Goal: Task Accomplishment & Management: Manage account settings

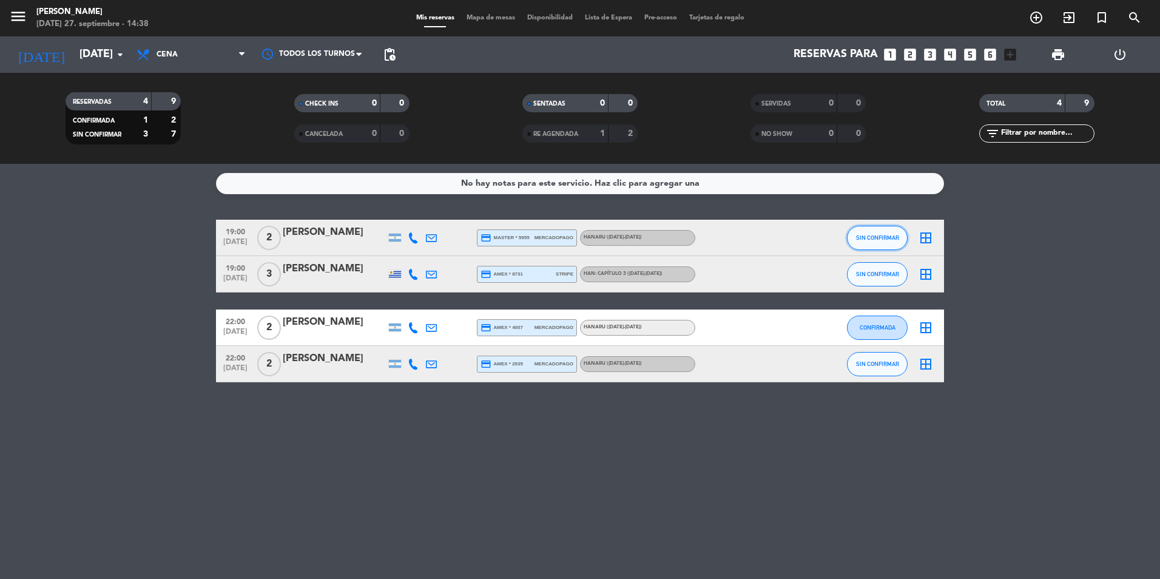
click at [879, 241] on button "SIN CONFIRMAR" at bounding box center [877, 238] width 61 height 24
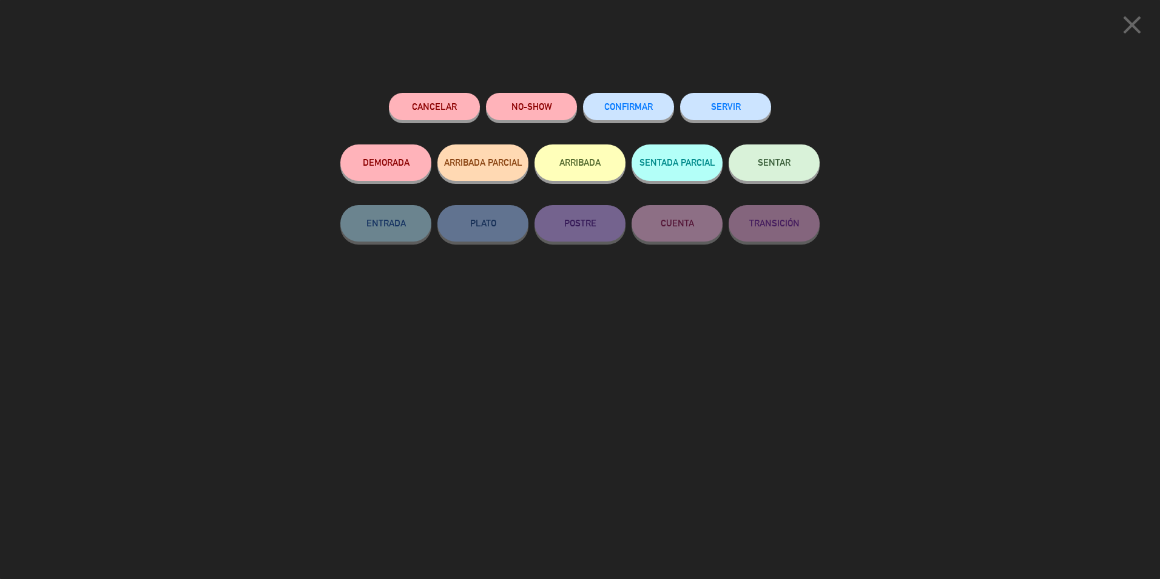
click at [645, 116] on button "CONFIRMAR" at bounding box center [628, 106] width 91 height 27
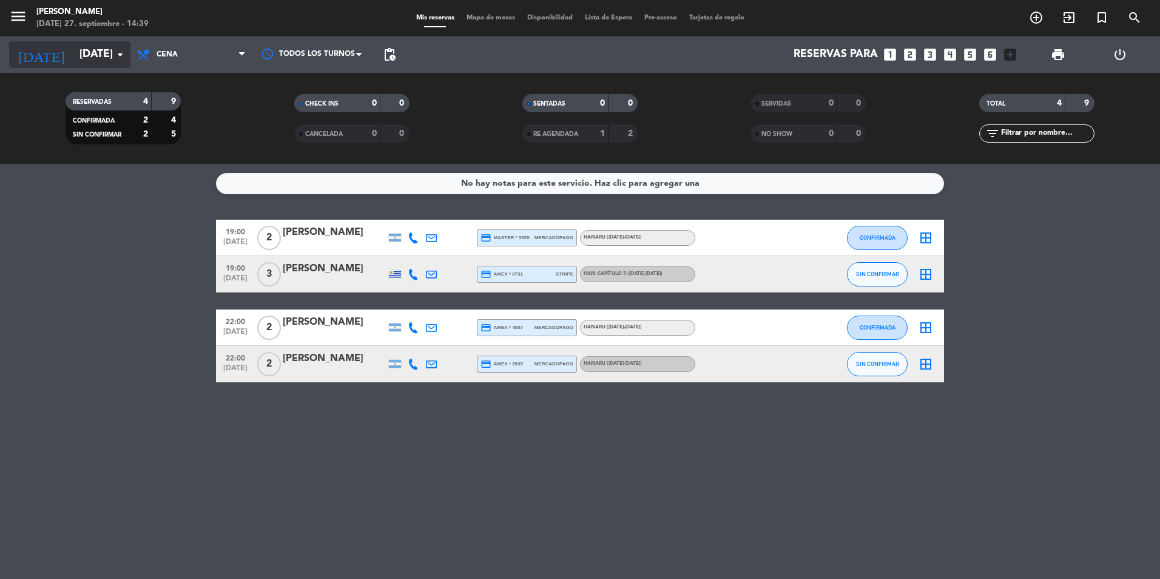
click at [79, 54] on input "[DATE]" at bounding box center [143, 54] width 141 height 24
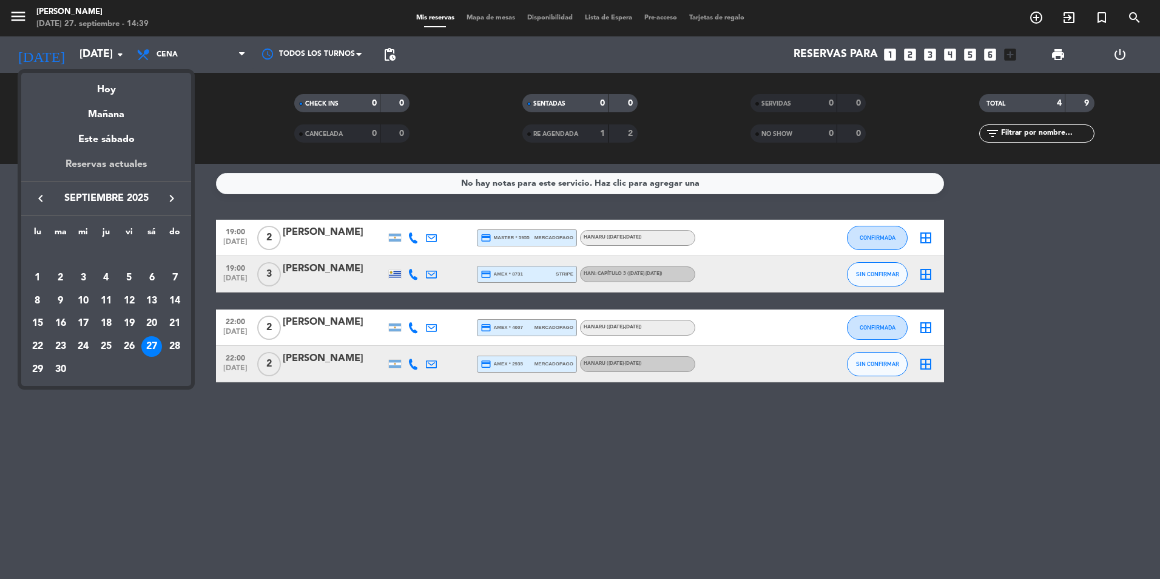
click at [129, 167] on div "Reservas actuales" at bounding box center [106, 168] width 170 height 25
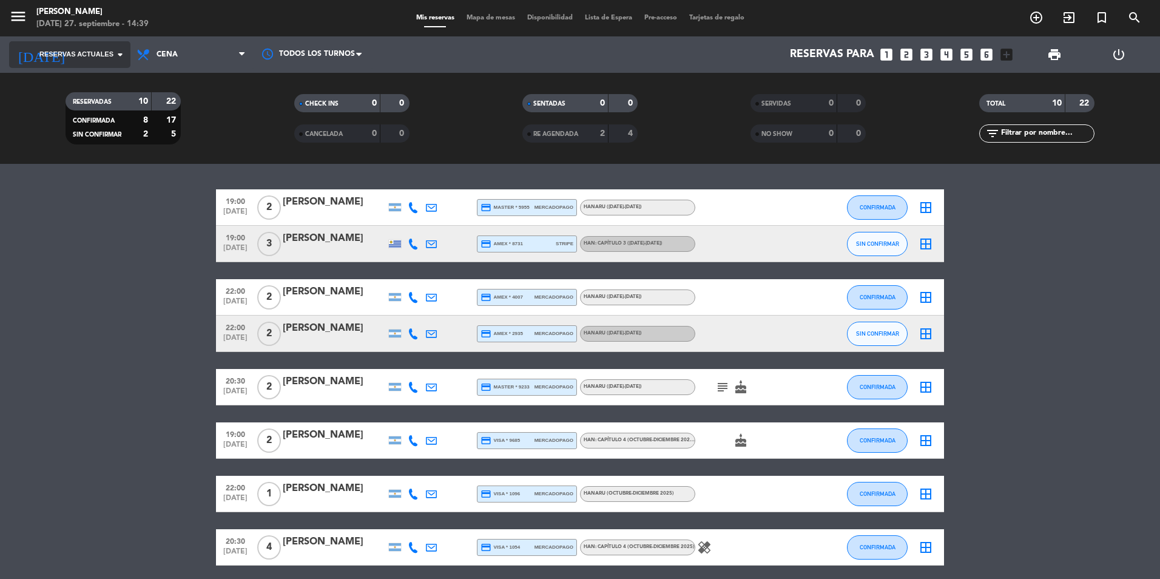
click at [112, 61] on input at bounding box center [143, 54] width 141 height 24
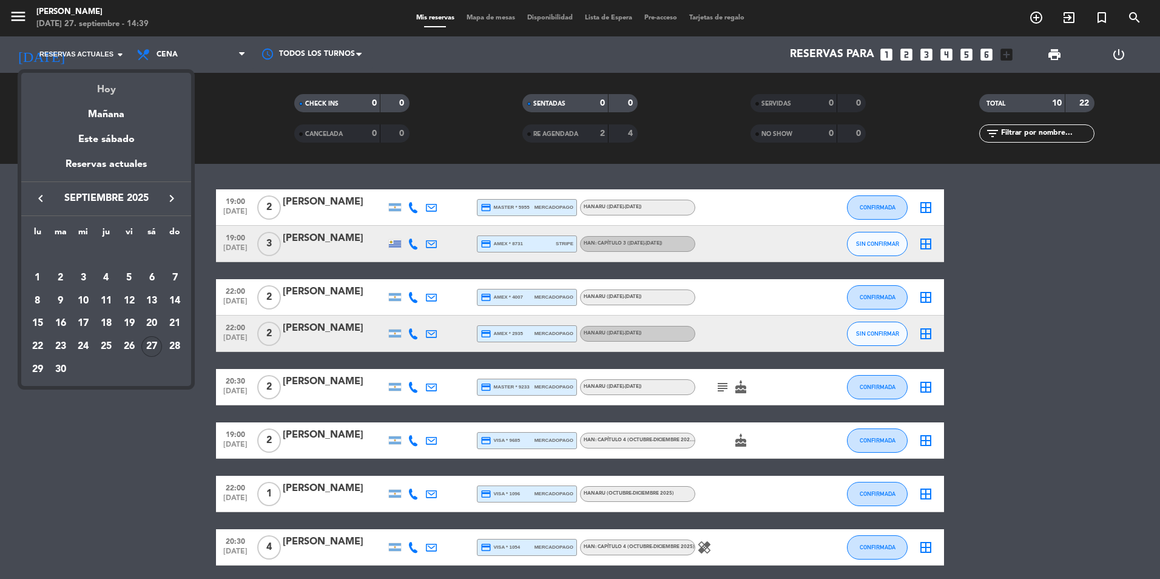
click at [128, 88] on div "Hoy" at bounding box center [106, 85] width 170 height 25
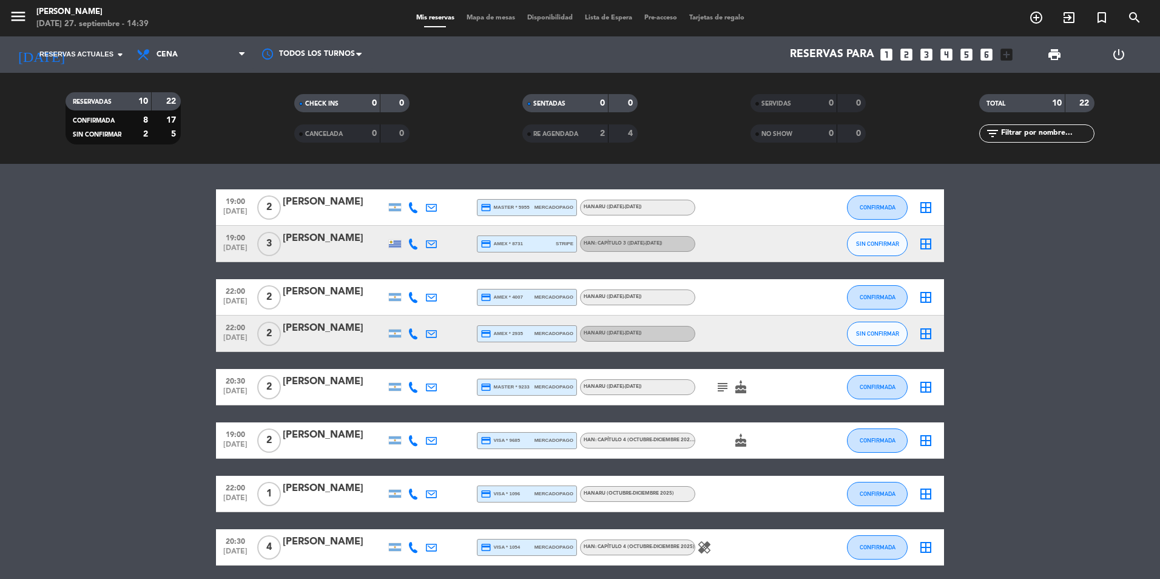
type input "[DATE]"
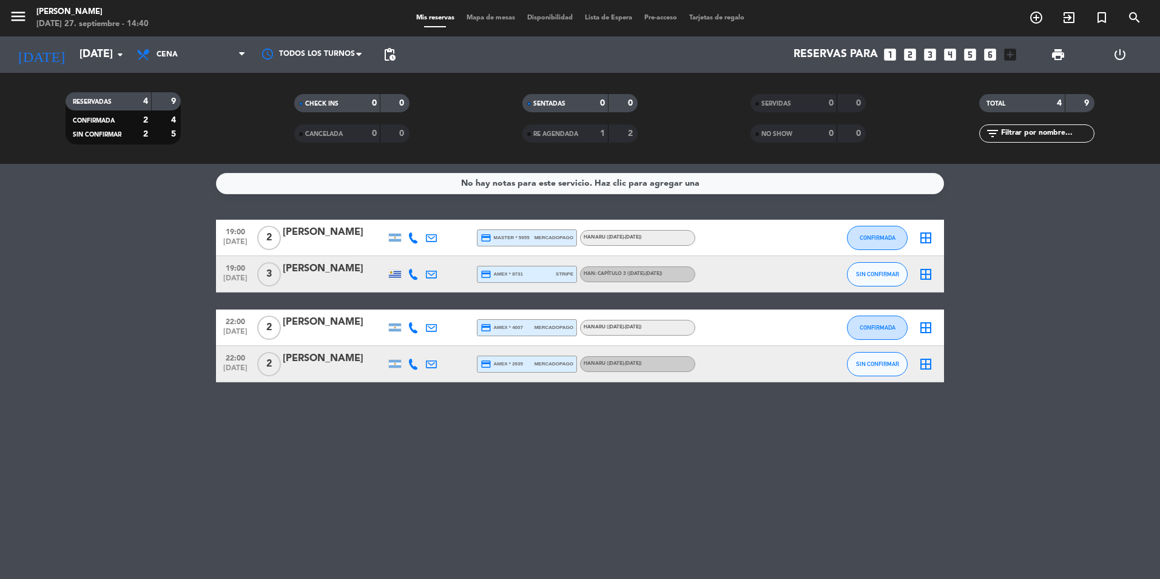
click at [323, 230] on div "[PERSON_NAME]" at bounding box center [334, 232] width 103 height 16
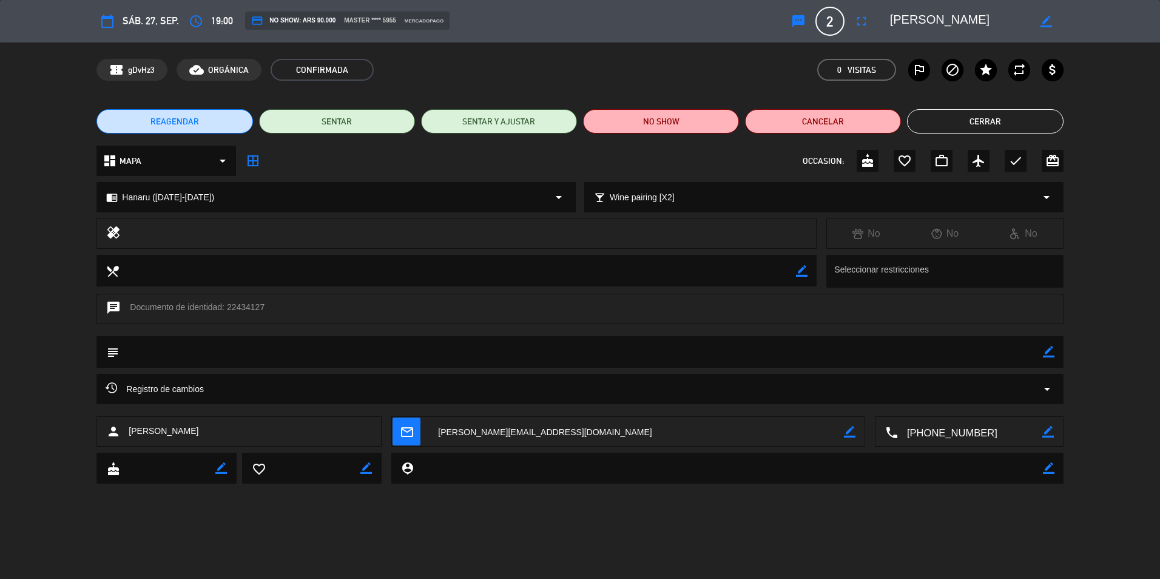
click at [984, 115] on button "Cerrar" at bounding box center [985, 121] width 156 height 24
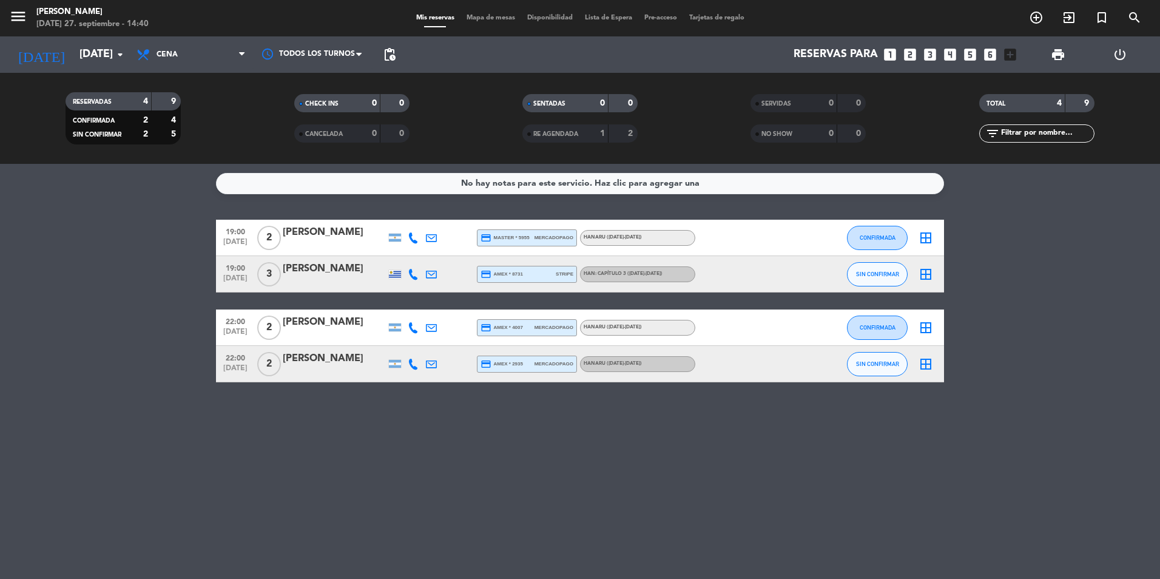
click at [301, 263] on div "[PERSON_NAME]" at bounding box center [334, 269] width 103 height 16
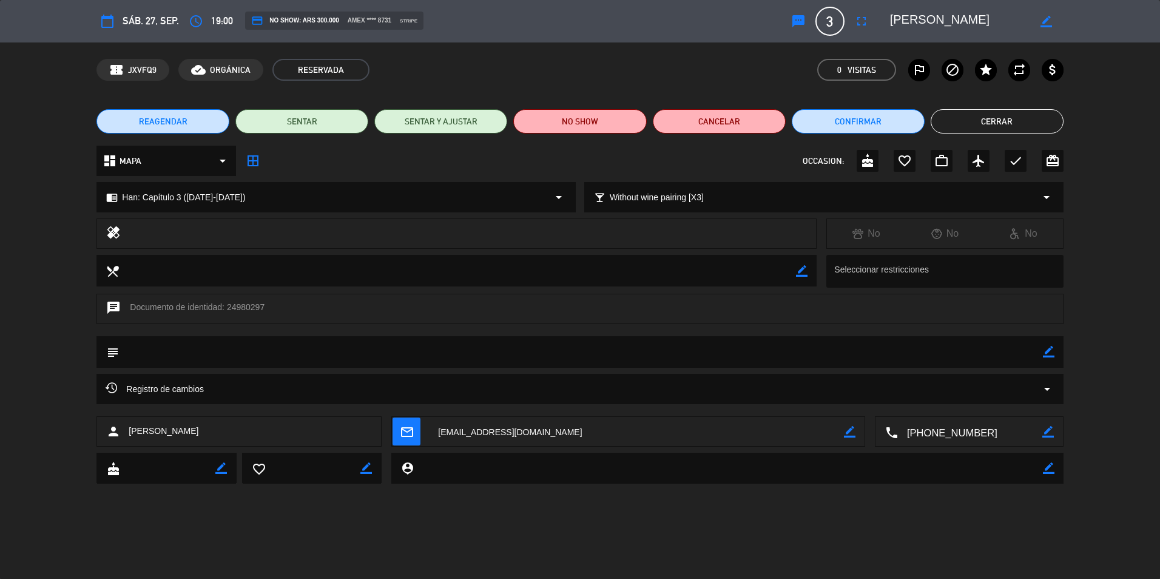
click at [1020, 112] on button "Cerrar" at bounding box center [996, 121] width 133 height 24
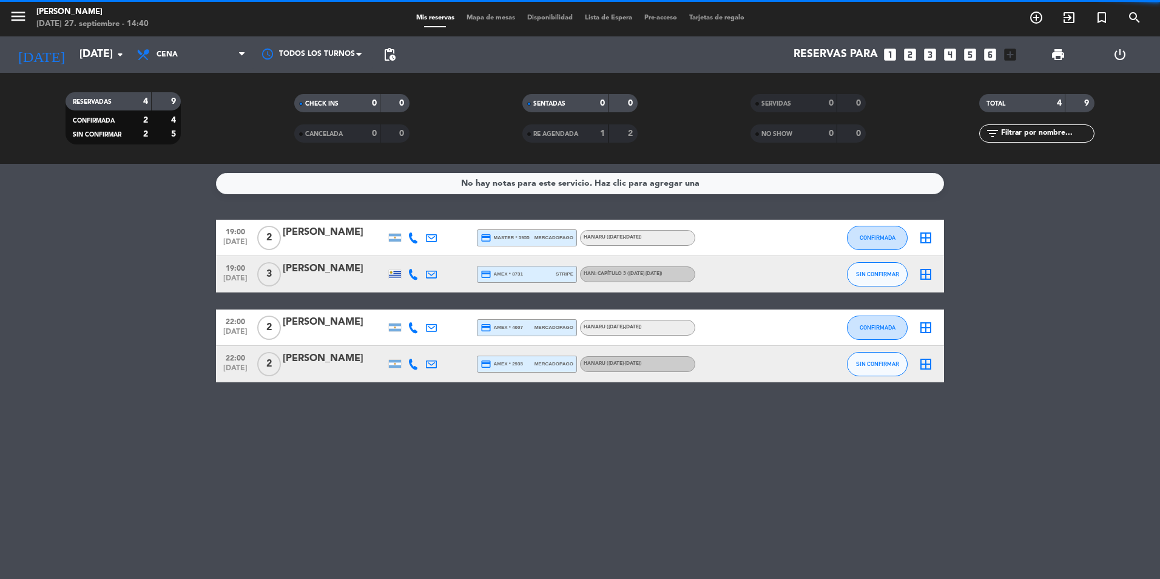
click at [287, 329] on div "[PERSON_NAME]" at bounding box center [334, 322] width 103 height 16
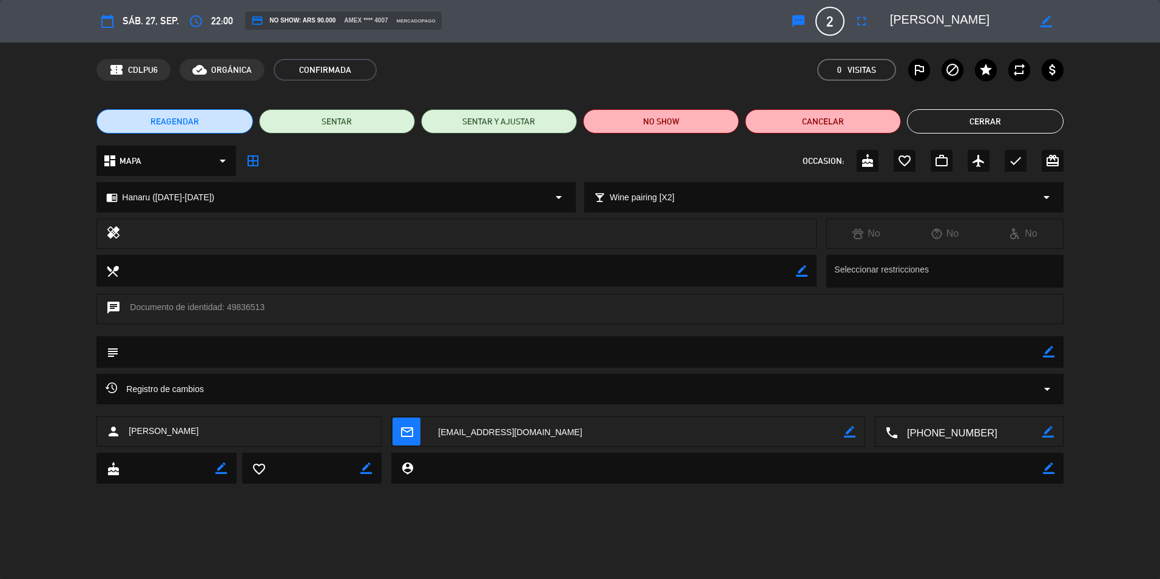
click at [991, 123] on button "Cerrar" at bounding box center [985, 121] width 156 height 24
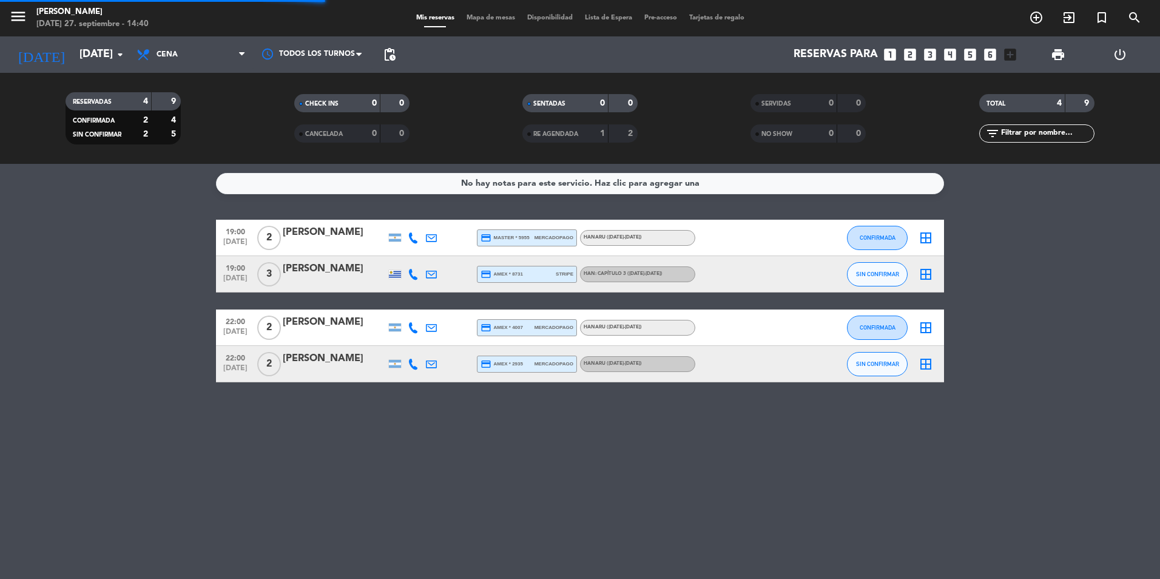
click at [320, 354] on div "[PERSON_NAME]" at bounding box center [334, 359] width 103 height 16
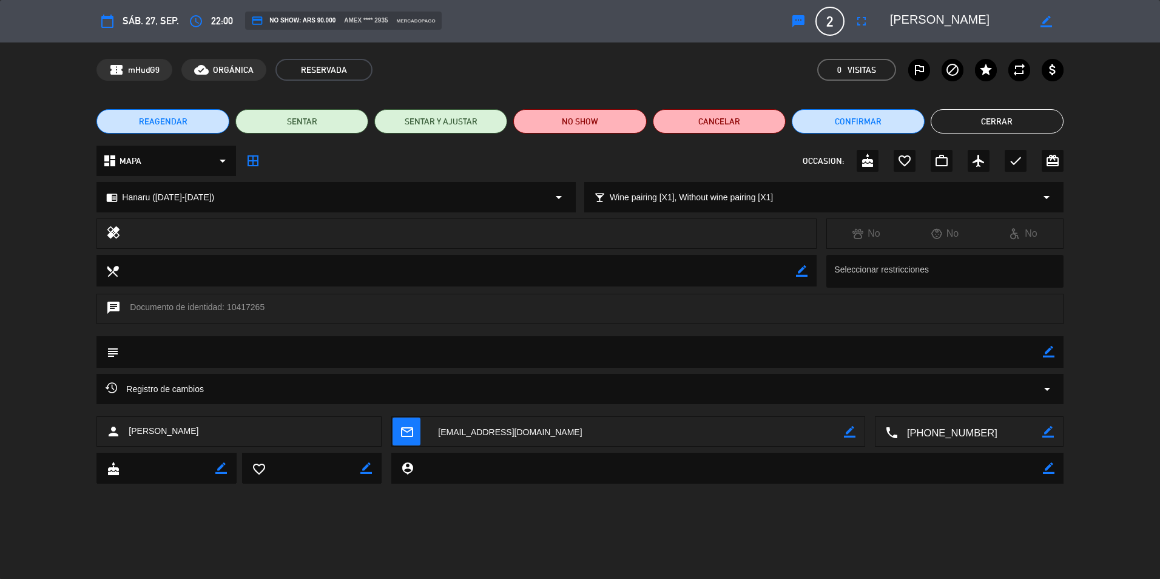
click at [1010, 115] on button "Cerrar" at bounding box center [996, 121] width 133 height 24
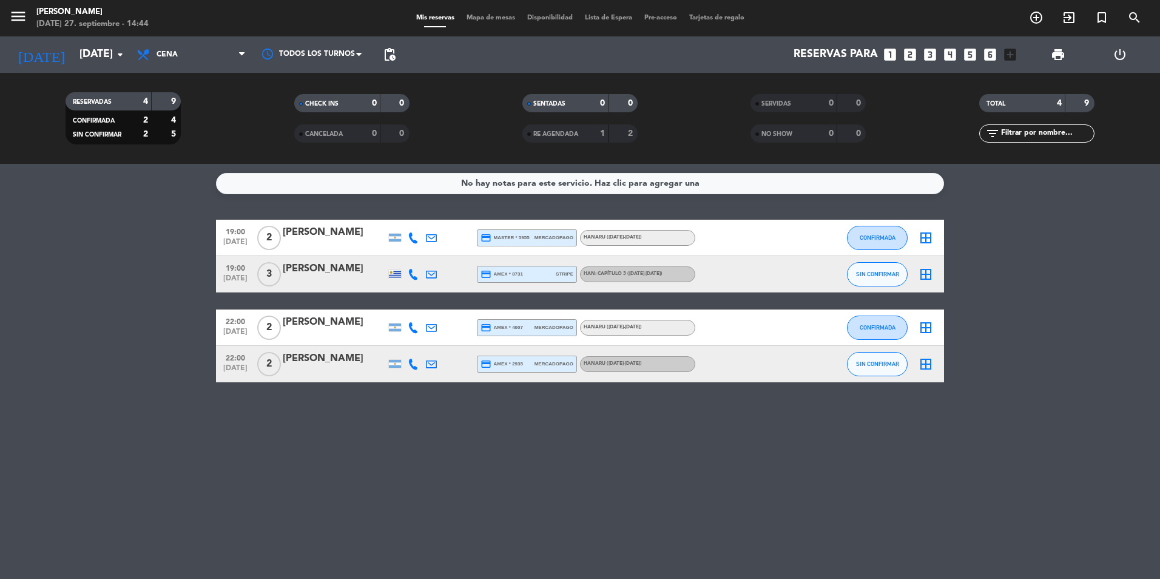
click at [321, 273] on div "[PERSON_NAME]" at bounding box center [334, 269] width 103 height 16
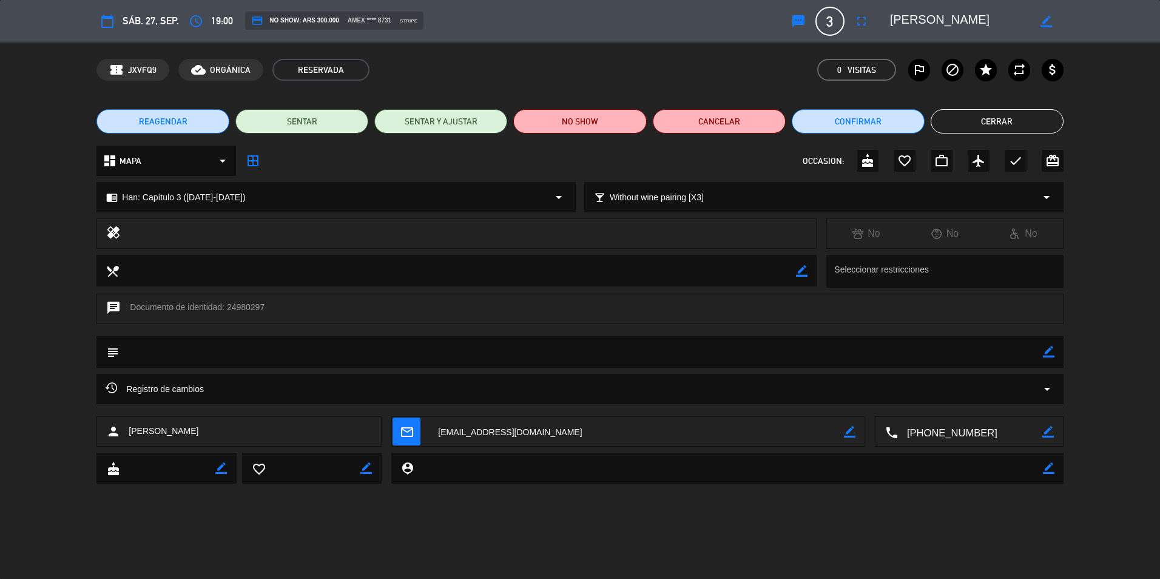
click at [898, 19] on textarea at bounding box center [959, 21] width 139 height 22
drag, startPoint x: 898, startPoint y: 19, endPoint x: 887, endPoint y: 15, distance: 11.2
click at [887, 15] on div "border_color" at bounding box center [972, 21] width 182 height 22
drag, startPoint x: 891, startPoint y: 17, endPoint x: 924, endPoint y: 16, distance: 32.8
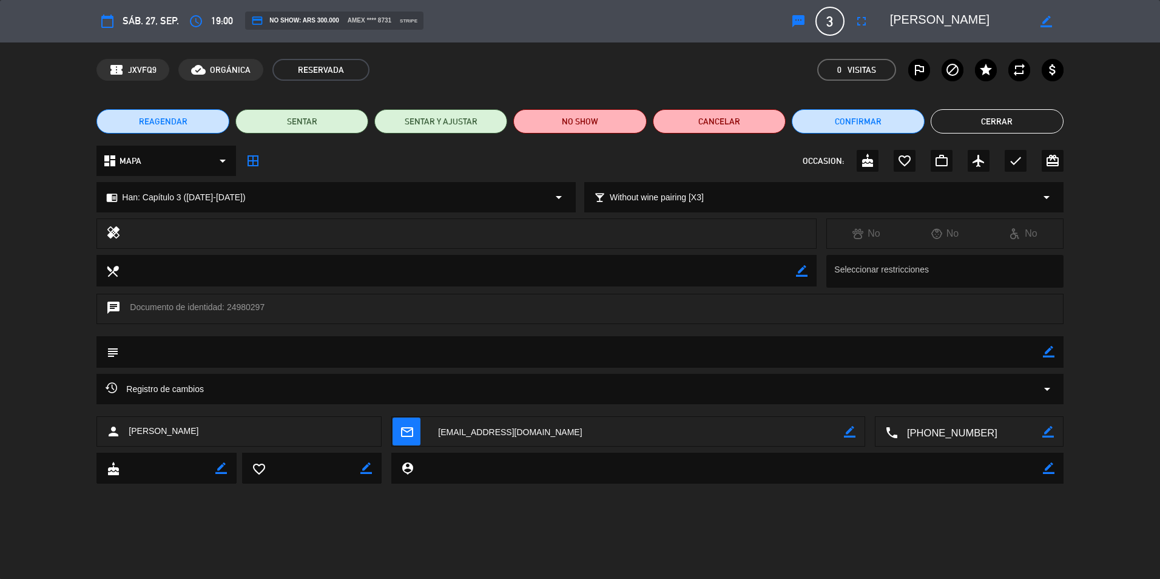
click at [924, 16] on textarea at bounding box center [959, 21] width 139 height 22
click at [1001, 118] on button "Cerrar" at bounding box center [996, 121] width 133 height 24
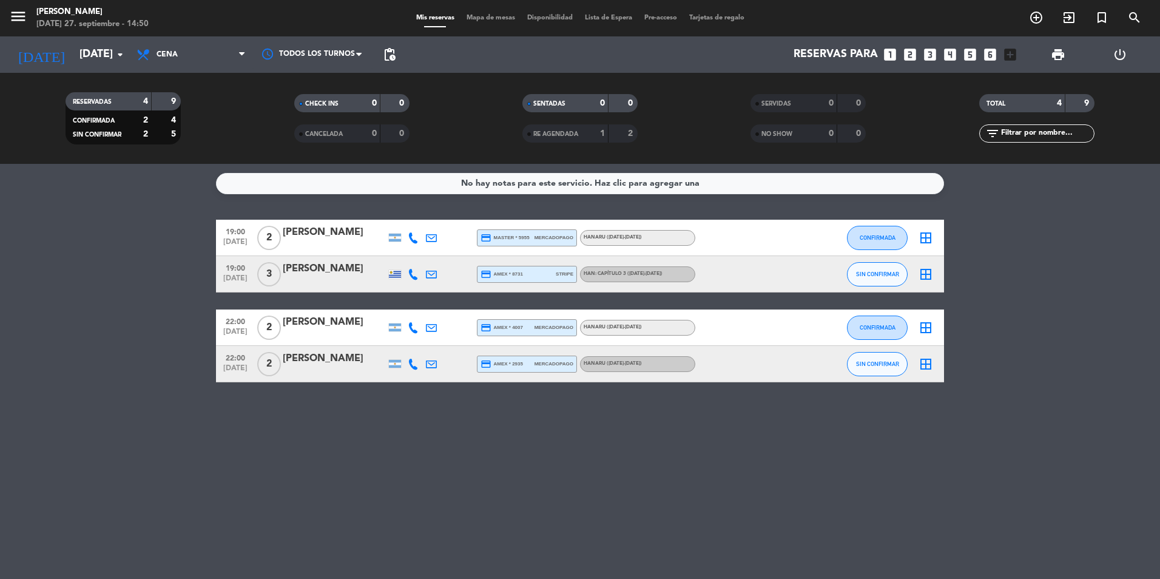
click at [345, 334] on div at bounding box center [334, 336] width 103 height 10
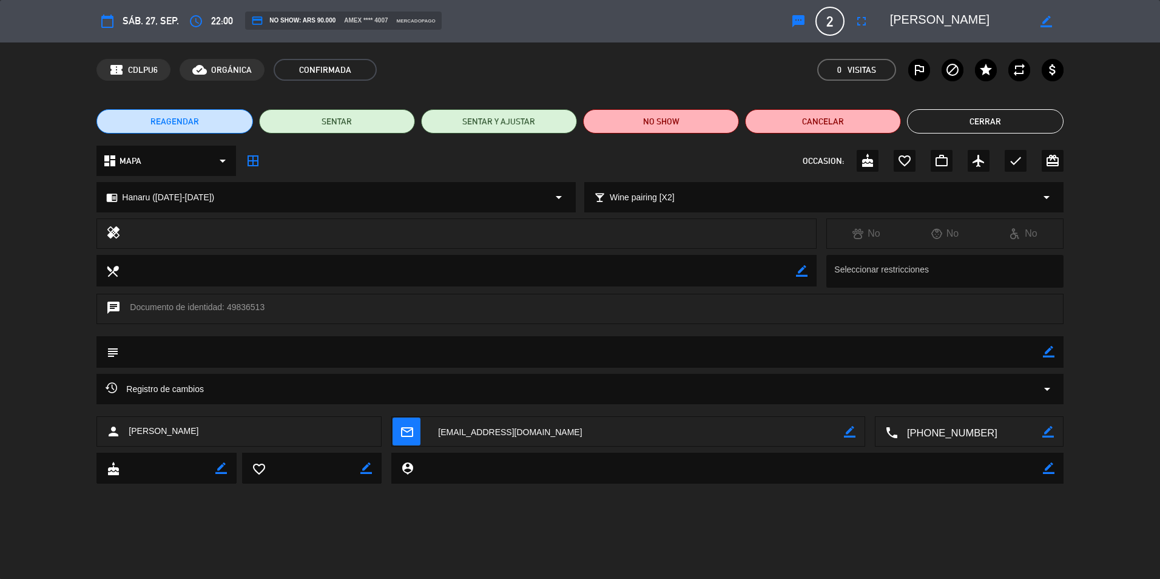
click at [960, 123] on button "Cerrar" at bounding box center [985, 121] width 156 height 24
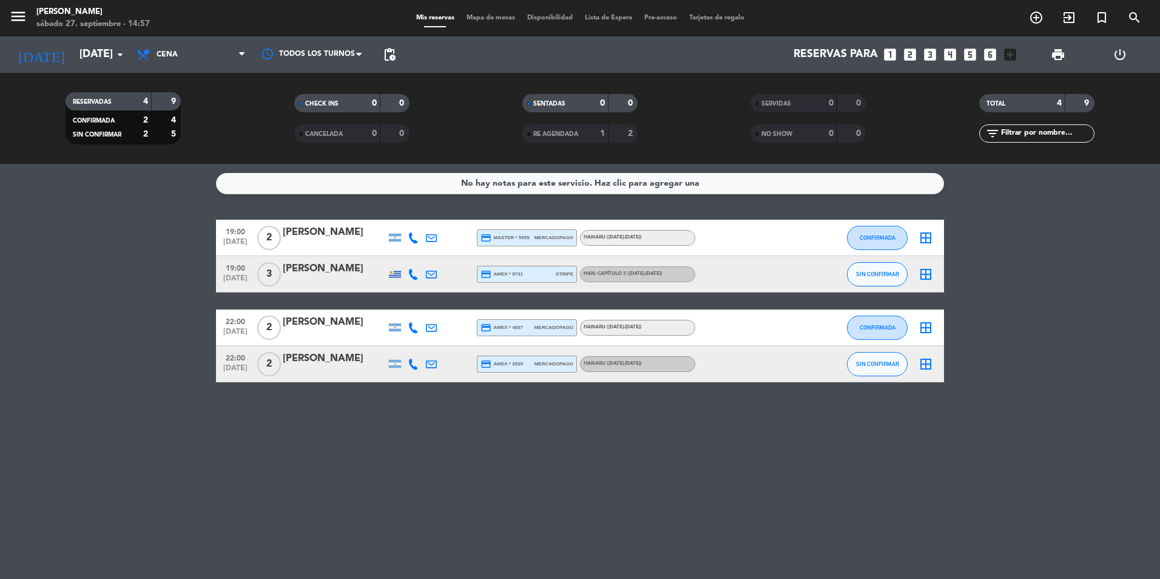
click at [315, 355] on div "[PERSON_NAME]" at bounding box center [334, 359] width 103 height 16
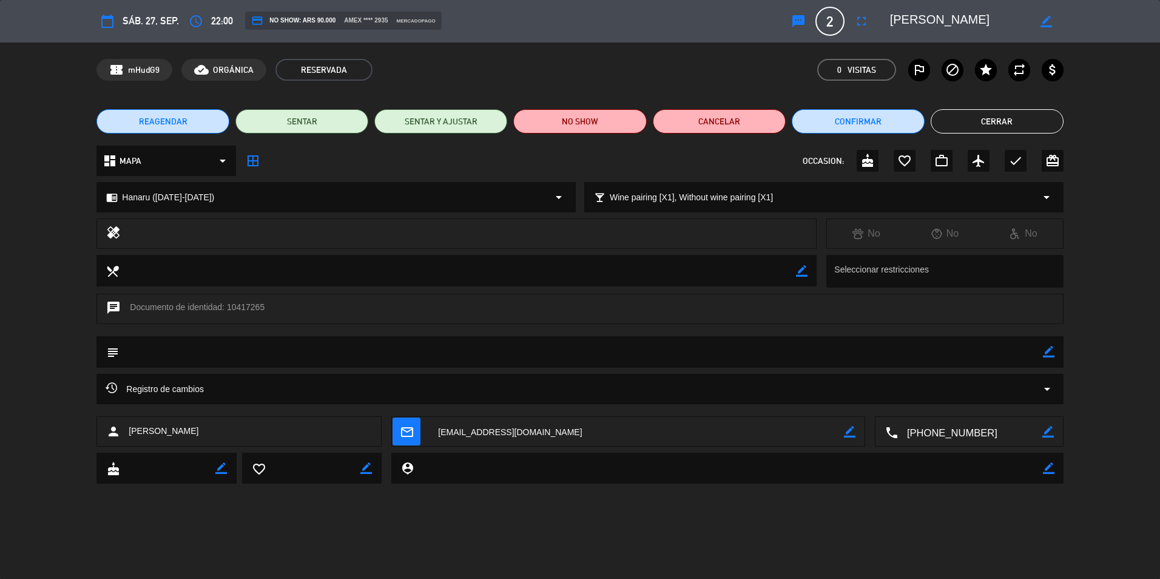
click at [1023, 107] on div "REAGENDAR SENTAR SENTAR Y AJUSTAR NO SHOW Cancelar Confirmar Cerrar" at bounding box center [580, 121] width 1160 height 49
click at [1025, 115] on button "Cerrar" at bounding box center [996, 121] width 133 height 24
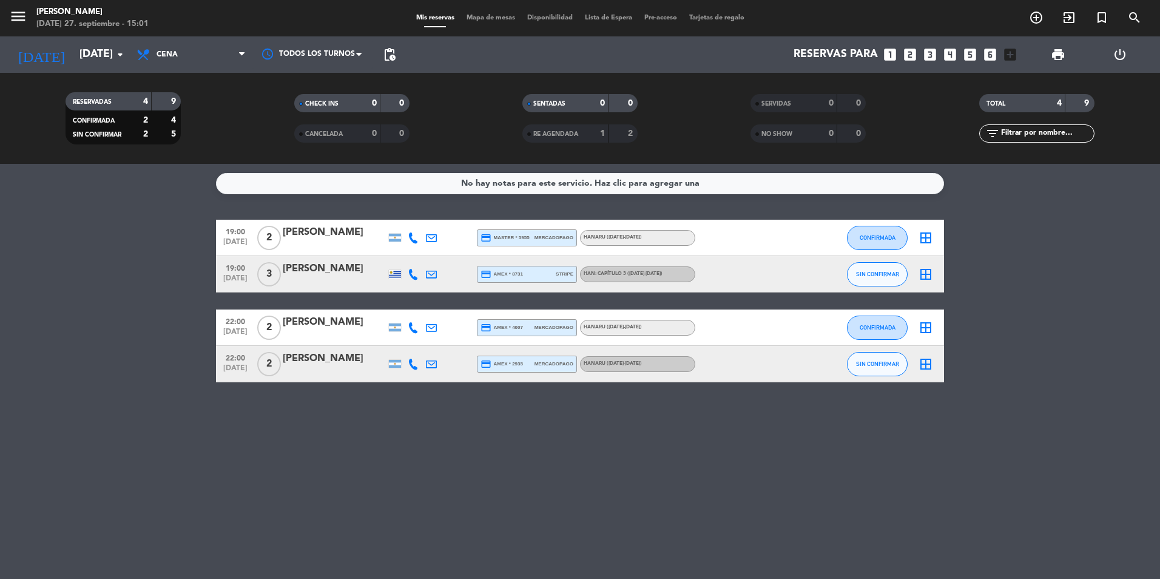
click at [356, 328] on div "[PERSON_NAME]" at bounding box center [334, 322] width 103 height 16
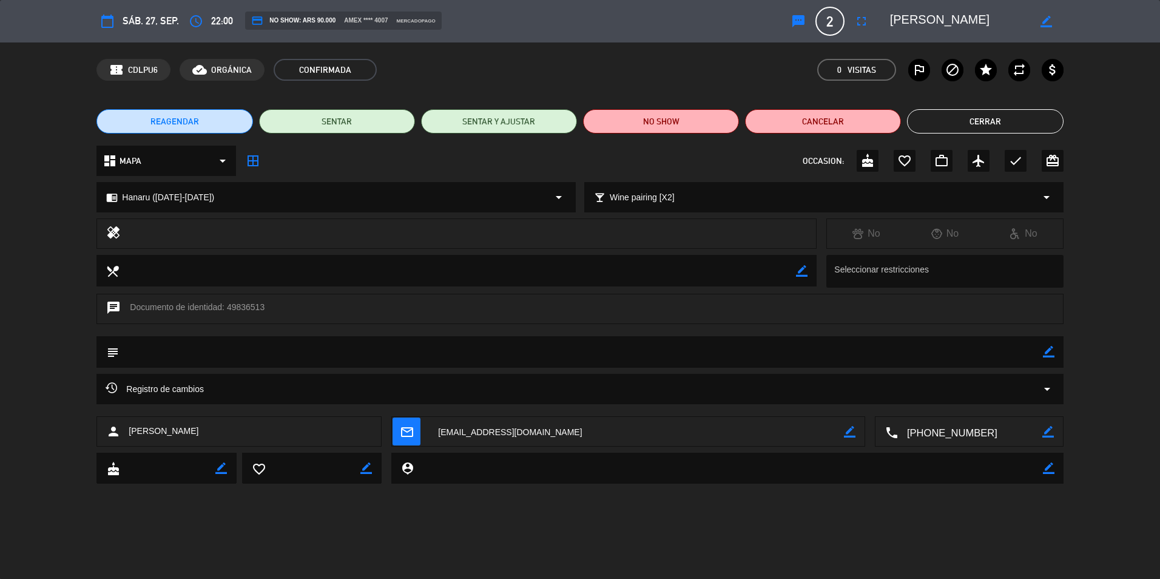
click at [1000, 115] on button "Cerrar" at bounding box center [985, 121] width 156 height 24
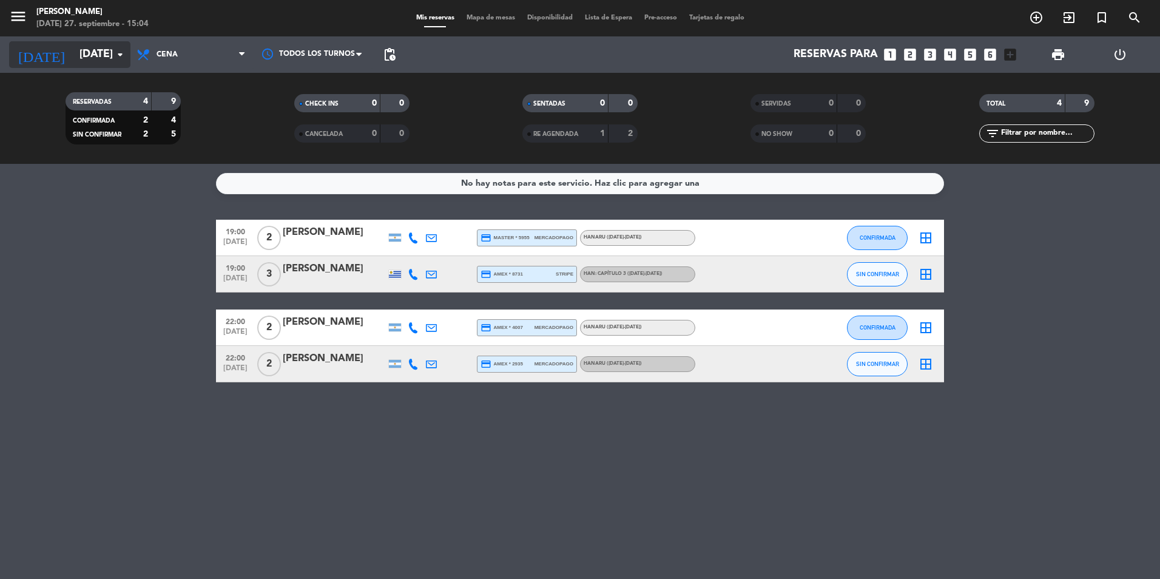
click at [79, 55] on input "[DATE]" at bounding box center [143, 54] width 141 height 24
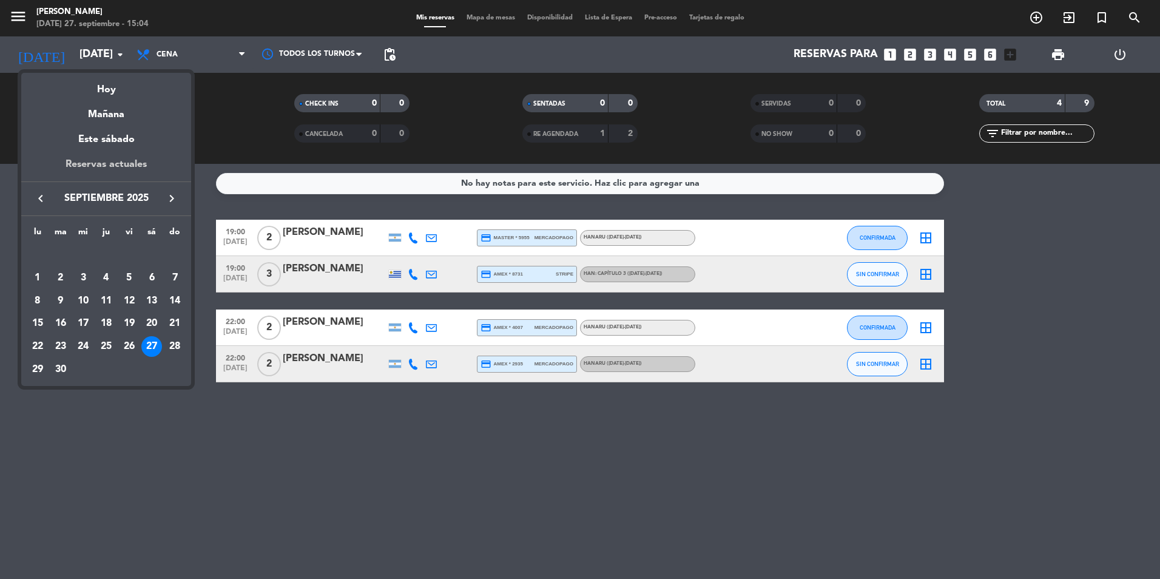
click at [135, 161] on div "Reservas actuales" at bounding box center [106, 168] width 170 height 25
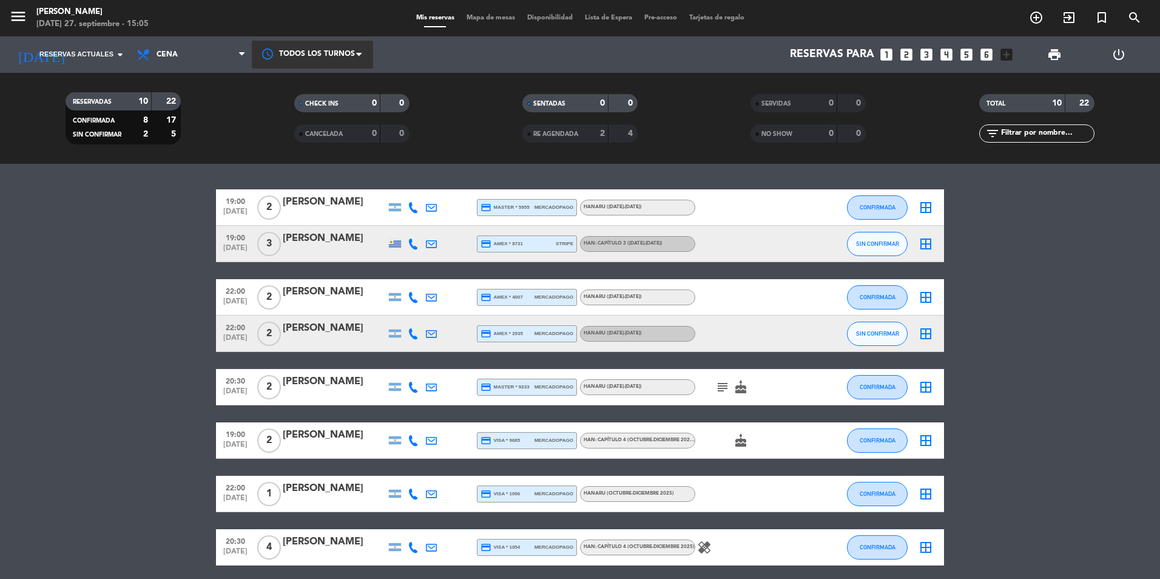
click at [297, 58] on div at bounding box center [312, 54] width 121 height 27
click at [339, 82] on span "Todos los turnos" at bounding box center [314, 83] width 66 height 14
click at [84, 59] on span "Reservas actuales" at bounding box center [76, 54] width 74 height 11
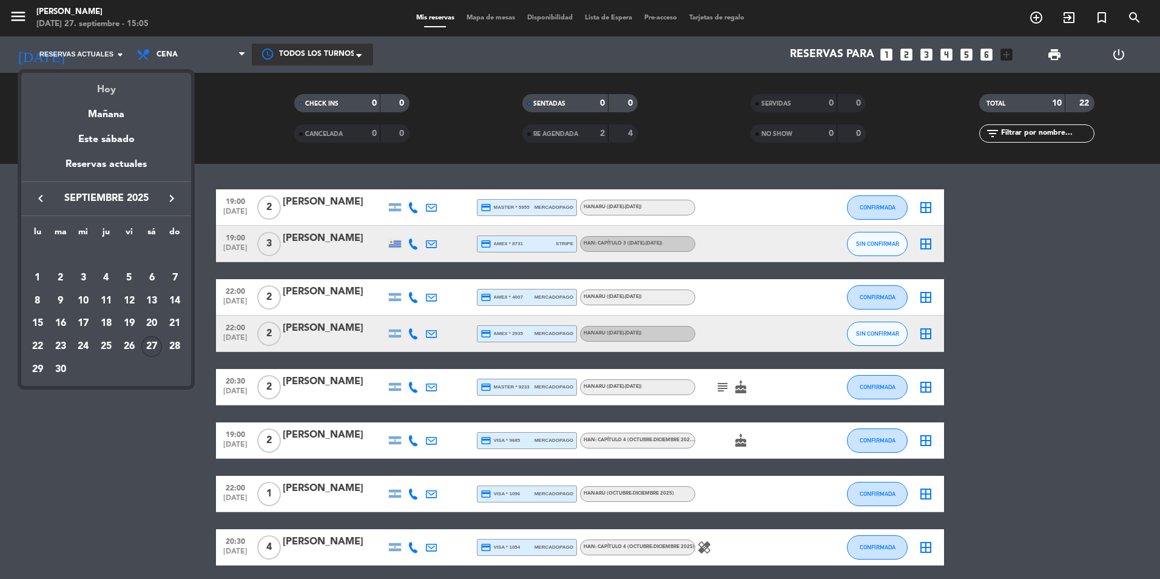
click at [110, 92] on div "Hoy" at bounding box center [106, 85] width 170 height 25
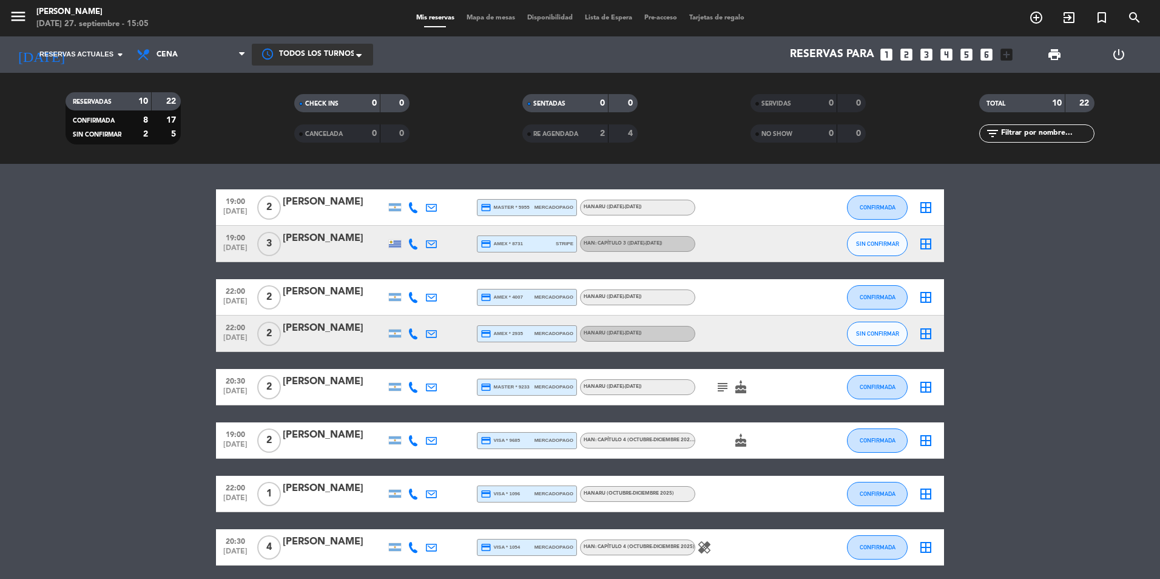
type input "[DATE]"
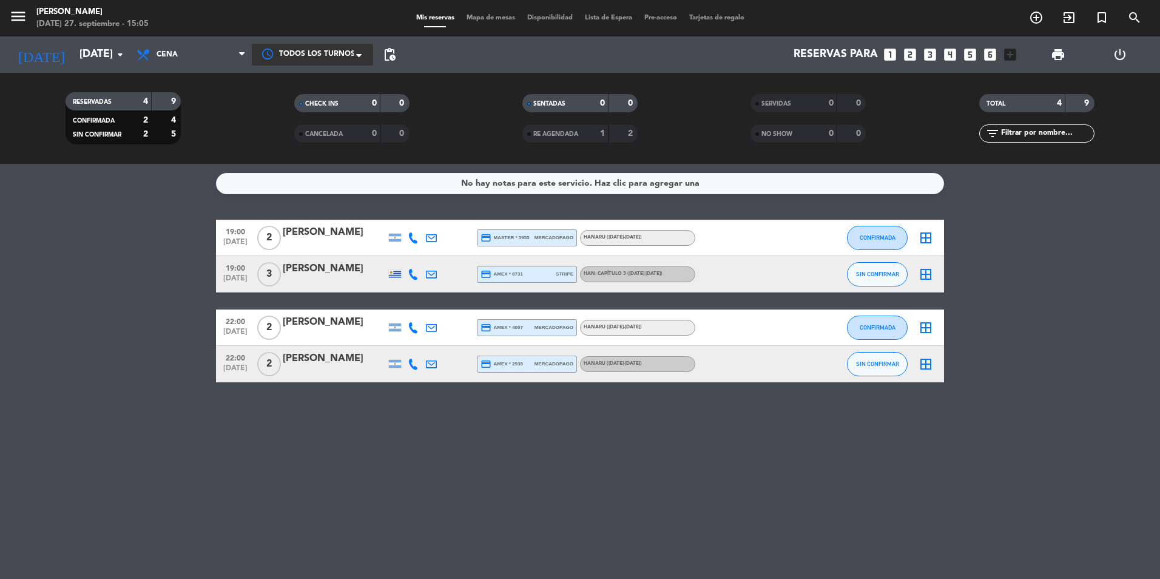
click at [397, 58] on span "pending_actions" at bounding box center [389, 54] width 24 height 24
click at [388, 55] on span "pending_actions" at bounding box center [389, 54] width 15 height 15
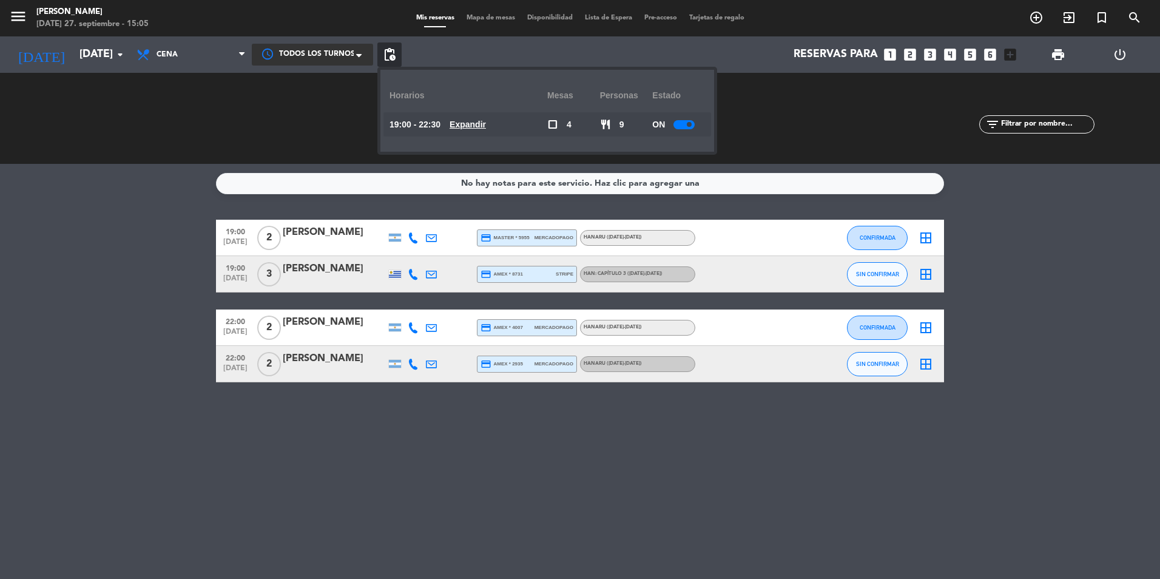
click at [485, 125] on u "Expandir" at bounding box center [467, 124] width 36 height 10
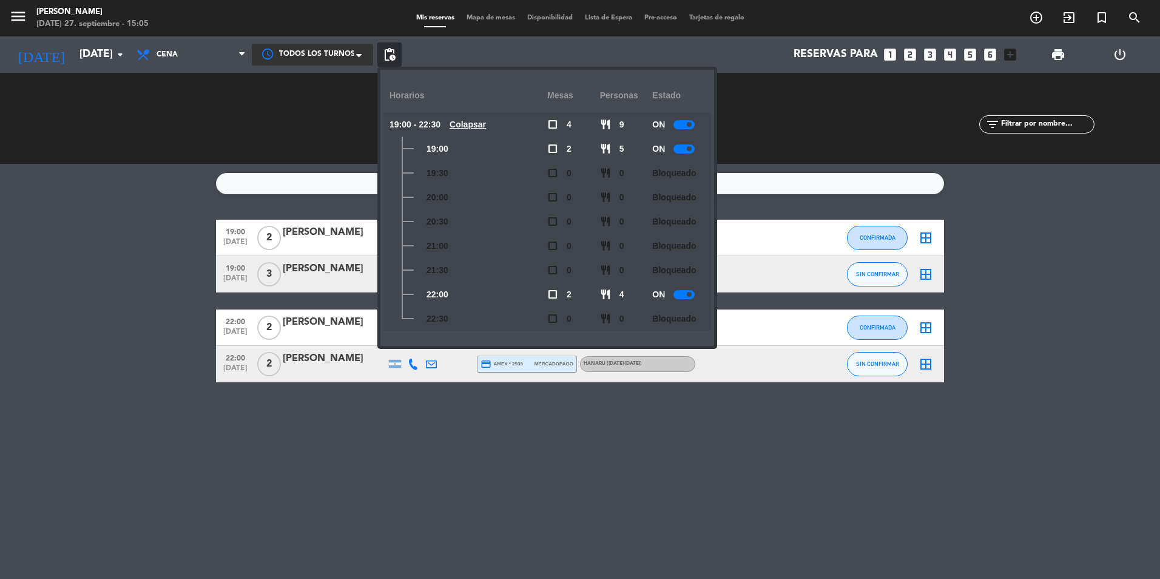
click at [684, 149] on div at bounding box center [683, 148] width 21 height 9
click at [784, 133] on div "SERVIDAS 0 0 NO SHOW 0 0" at bounding box center [808, 118] width 228 height 67
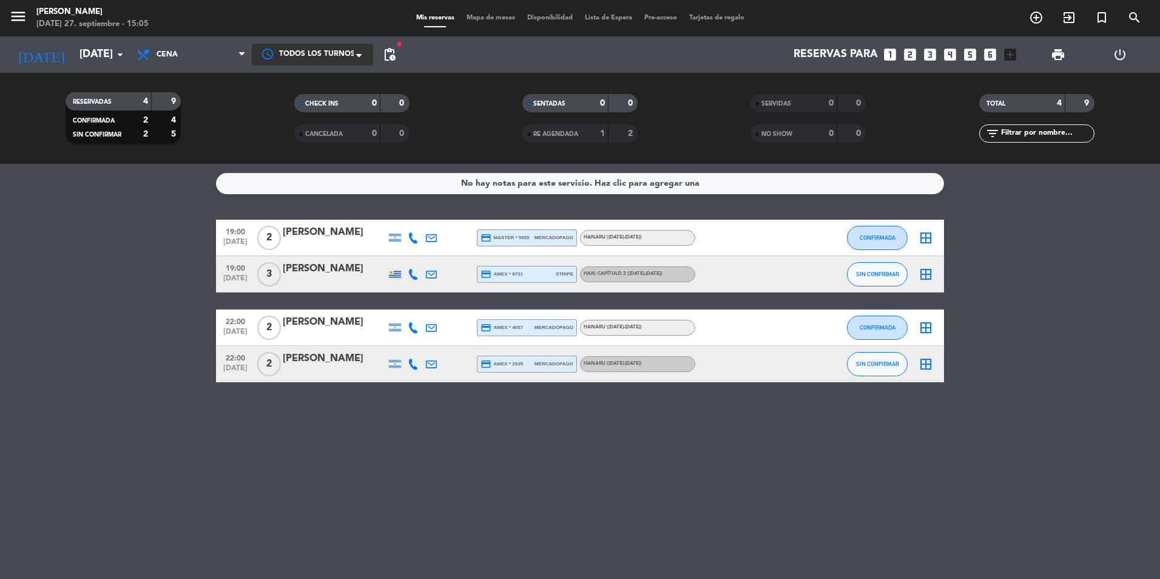
click at [337, 492] on div "No hay notas para este servicio. Haz clic para agregar una 19:00 [DATE] 2 [PERS…" at bounding box center [580, 371] width 1160 height 415
click at [1058, 248] on bookings-row "19:00 [DATE] 2 [PERSON_NAME] credit_card master * 5955 mercadopago Hanaru ([DAT…" at bounding box center [580, 301] width 1160 height 163
click at [73, 56] on input "[DATE]" at bounding box center [143, 54] width 141 height 24
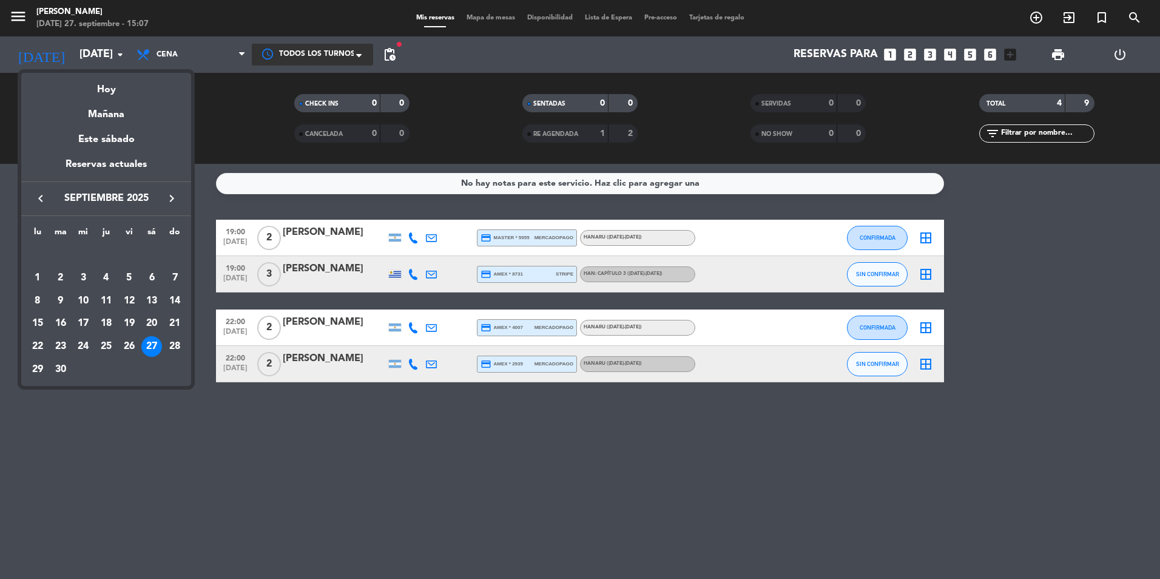
click at [128, 163] on div "Reservas actuales" at bounding box center [106, 168] width 170 height 25
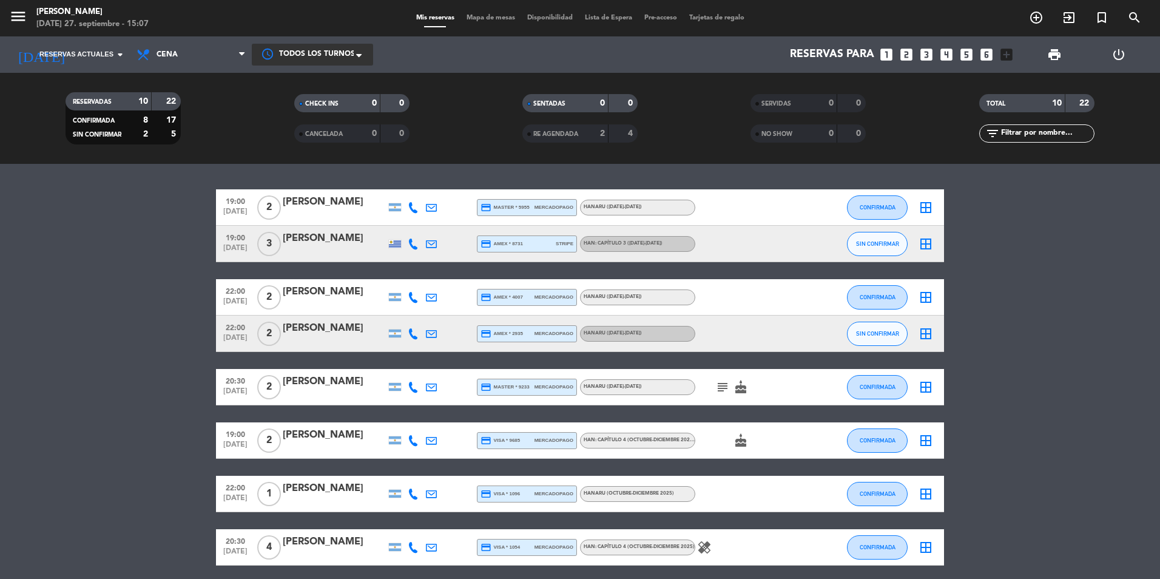
click at [398, 240] on div at bounding box center [395, 244] width 12 height 8
click at [83, 45] on input at bounding box center [143, 54] width 141 height 24
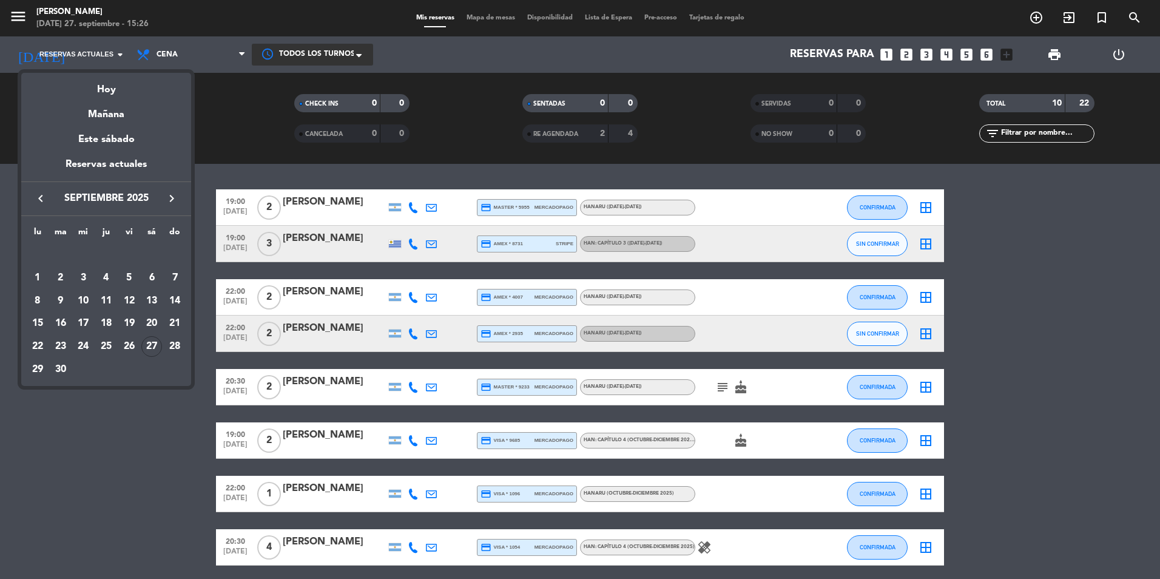
click at [114, 92] on div "Hoy" at bounding box center [106, 85] width 170 height 25
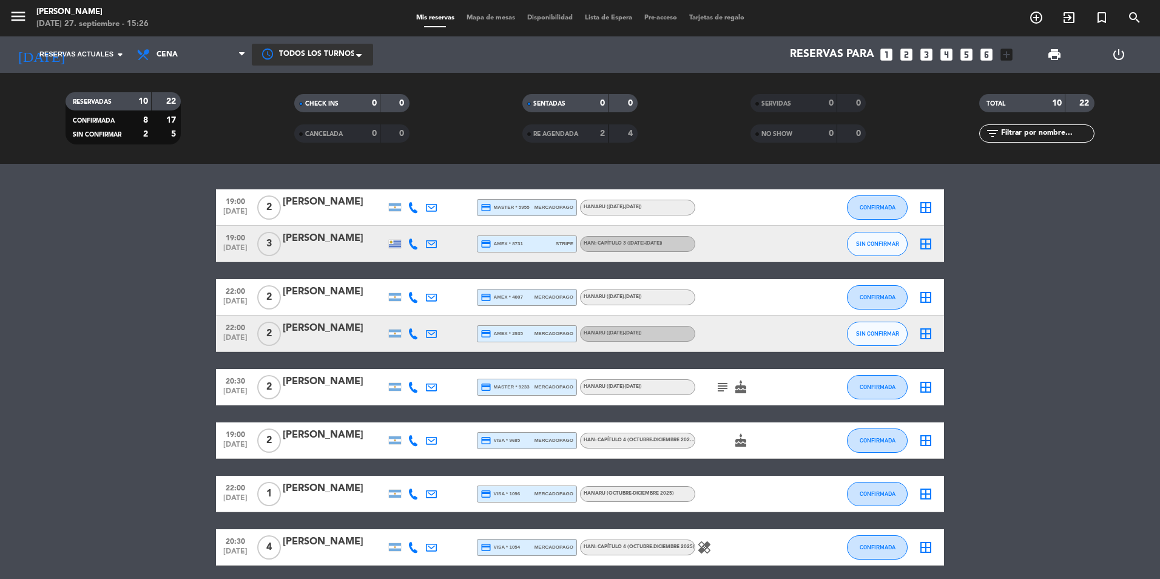
type input "[DATE]"
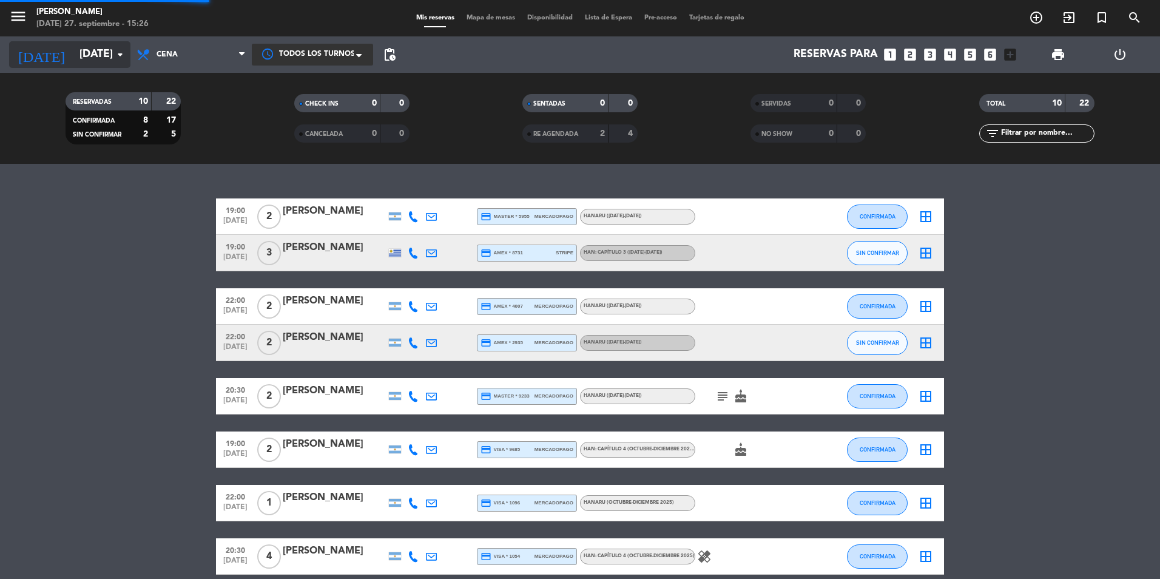
click at [105, 66] on input "[DATE]" at bounding box center [143, 54] width 141 height 24
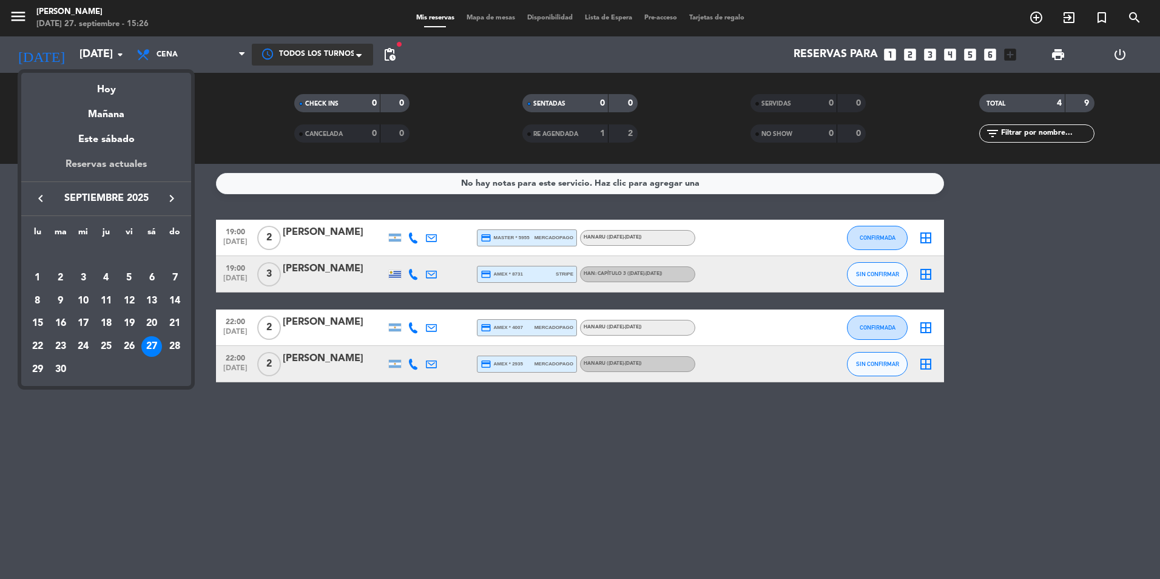
click at [126, 160] on div "Reservas actuales" at bounding box center [106, 168] width 170 height 25
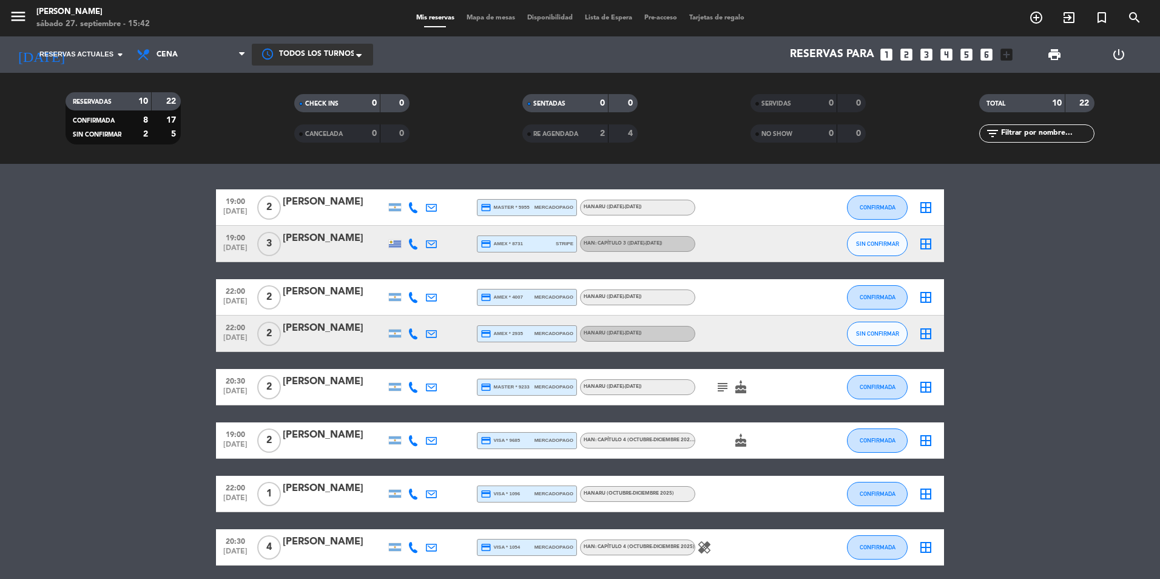
click at [924, 240] on icon "border_all" at bounding box center [925, 244] width 15 height 15
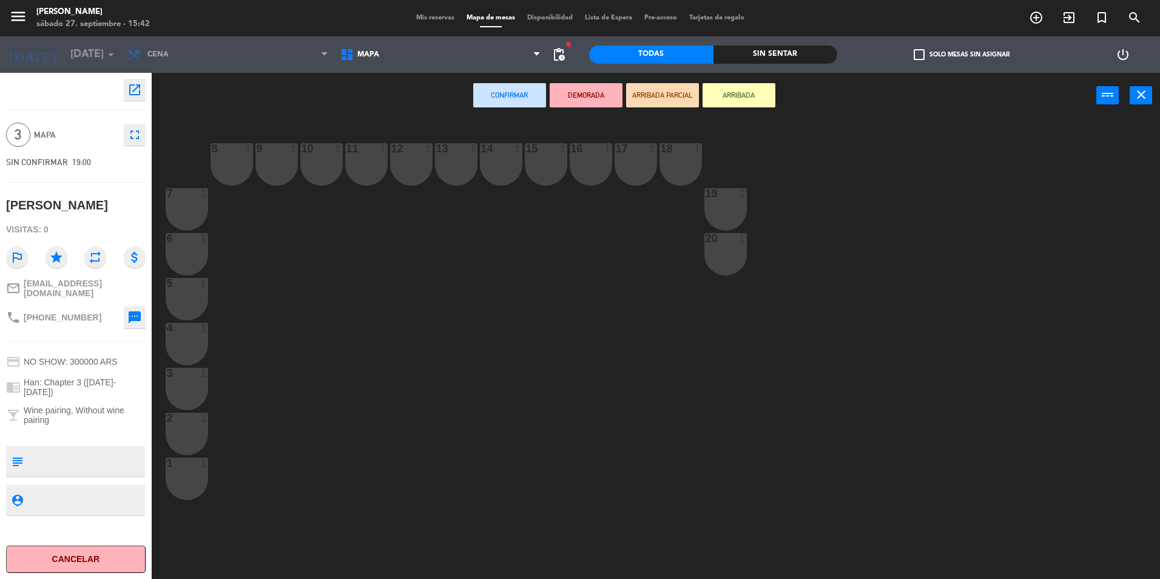
click at [334, 164] on div "10 1" at bounding box center [321, 164] width 42 height 42
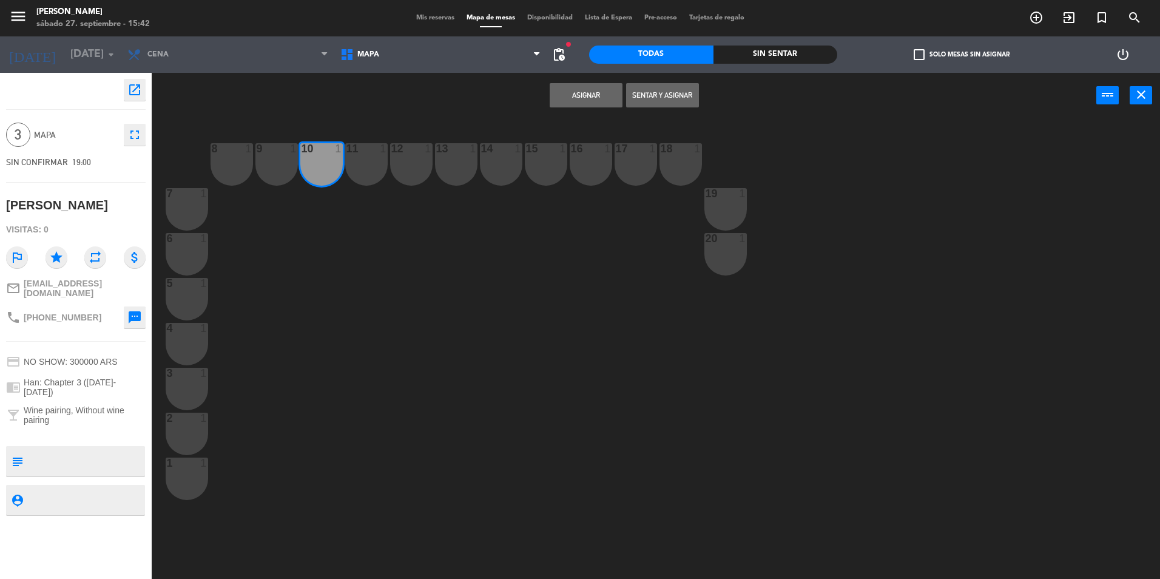
click at [368, 166] on div "11 1" at bounding box center [366, 164] width 42 height 42
click at [404, 164] on div "12 1" at bounding box center [411, 164] width 42 height 42
click at [449, 167] on div "13 1" at bounding box center [456, 164] width 42 height 42
click at [452, 164] on div "13 1" at bounding box center [456, 164] width 42 height 42
click at [585, 96] on button "Asignar" at bounding box center [586, 95] width 73 height 24
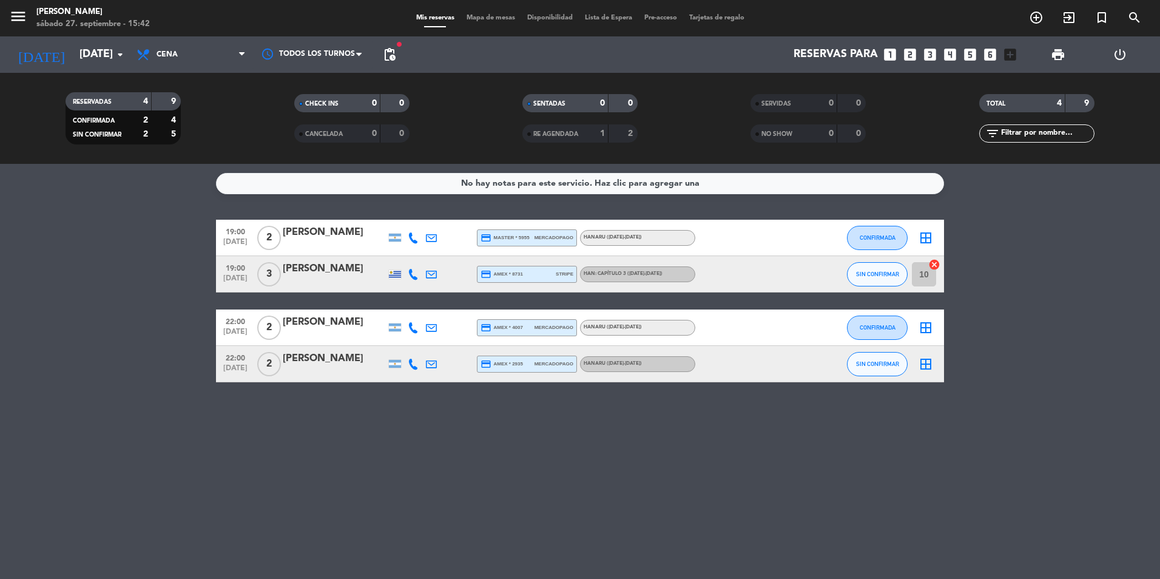
click at [927, 280] on input "10" at bounding box center [924, 274] width 24 height 24
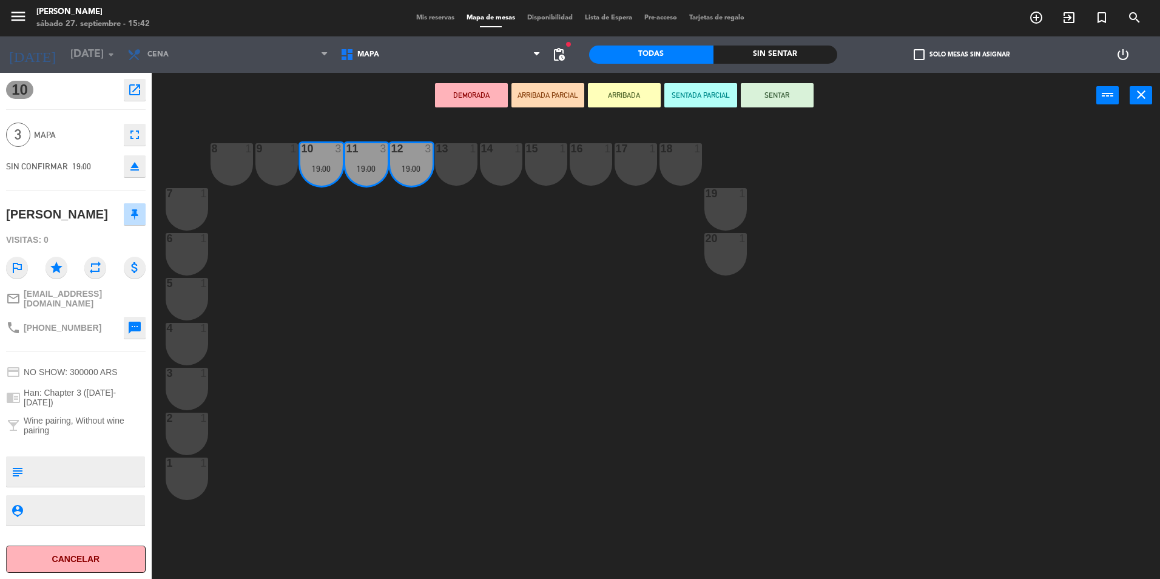
click at [1149, 93] on button "close" at bounding box center [1140, 95] width 22 height 18
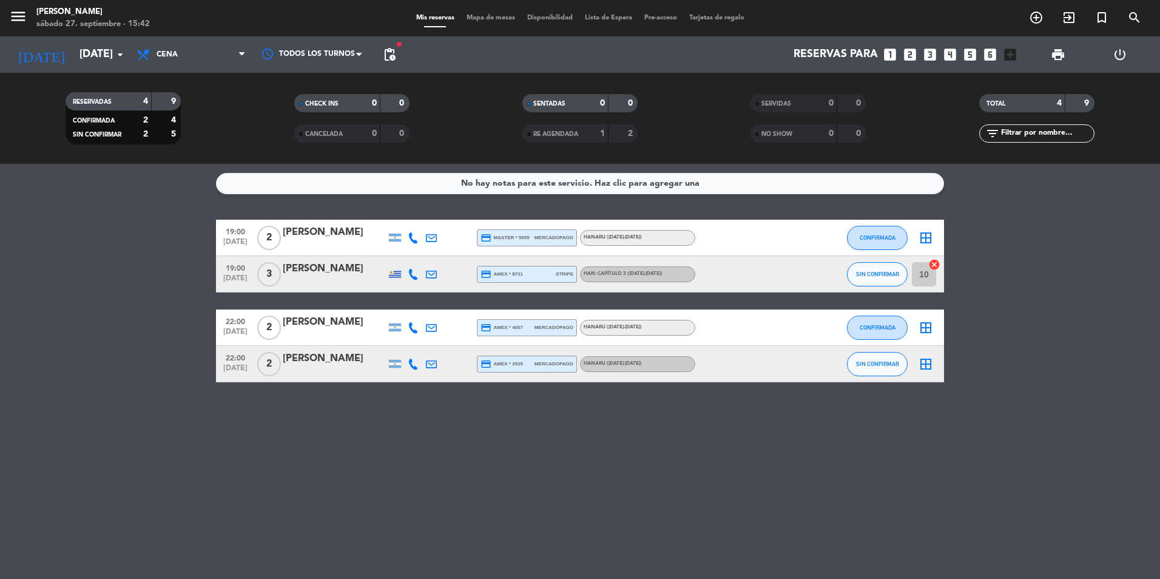
click at [332, 235] on div "[PERSON_NAME]" at bounding box center [334, 232] width 103 height 16
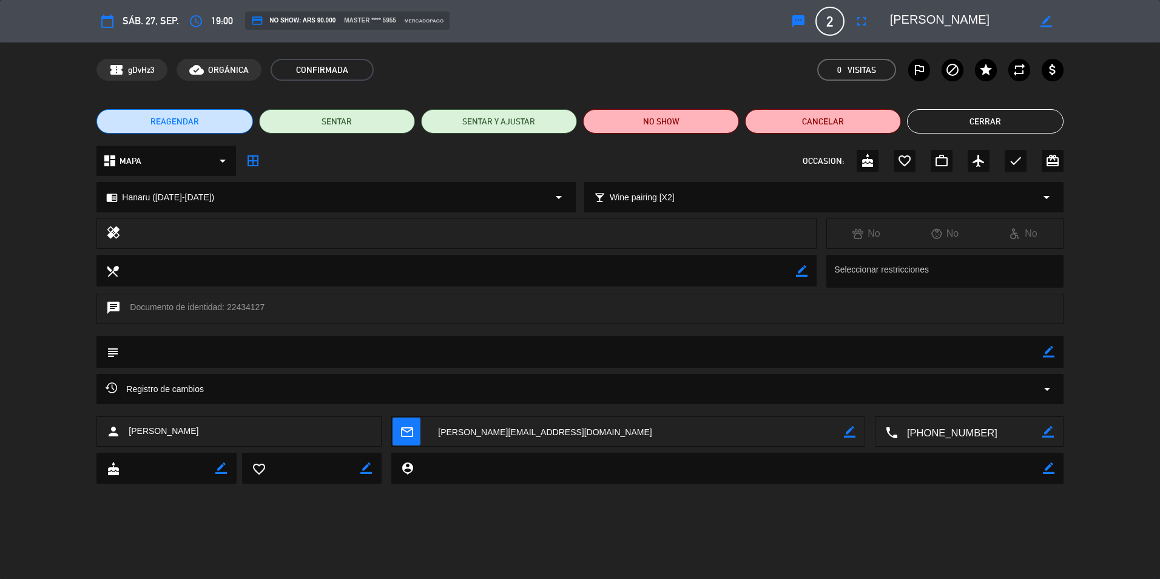
click at [988, 125] on button "Cerrar" at bounding box center [985, 121] width 156 height 24
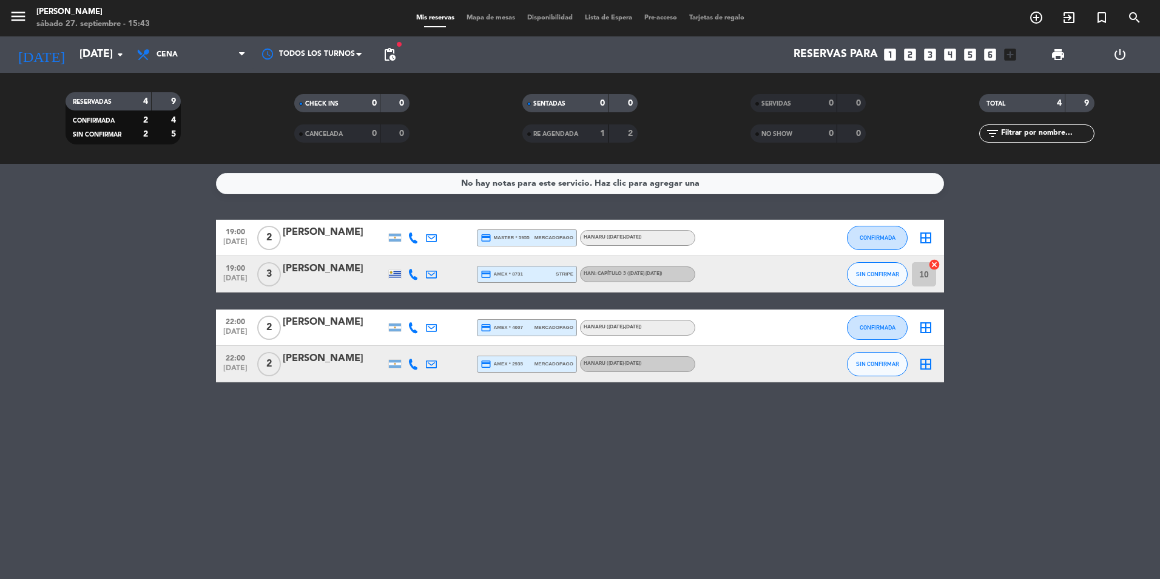
click at [929, 237] on icon "border_all" at bounding box center [925, 237] width 15 height 15
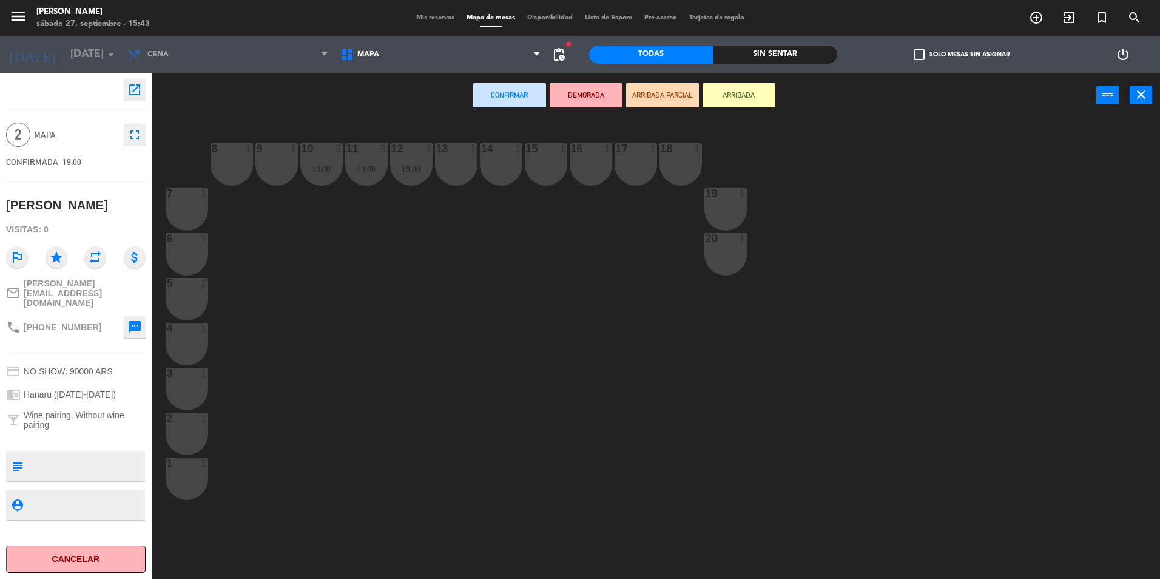
click at [504, 166] on div "14 1" at bounding box center [501, 164] width 42 height 42
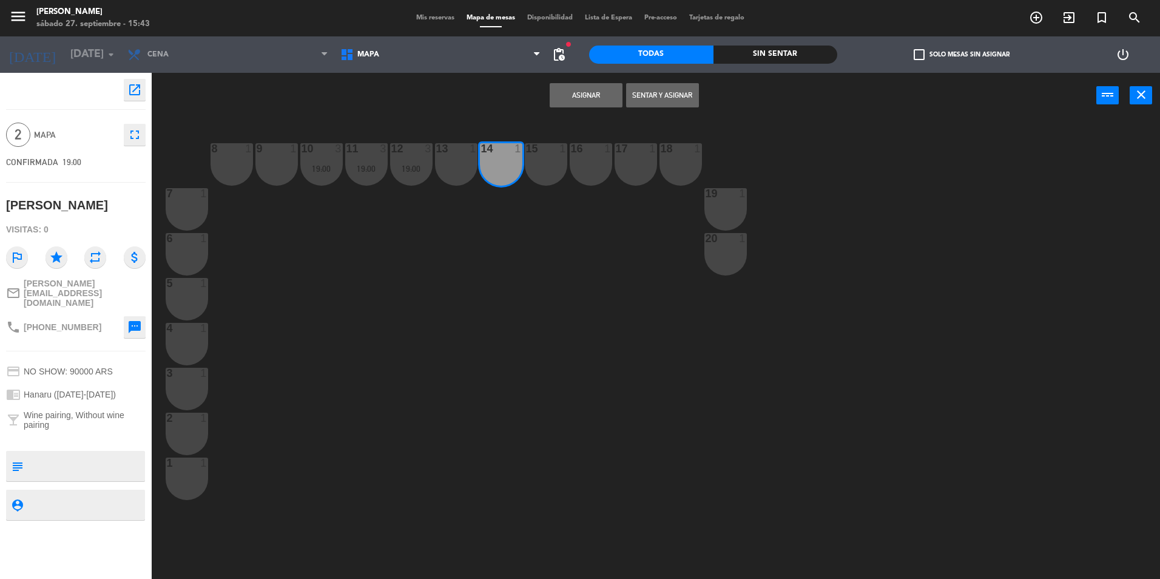
click at [547, 163] on div "15 1" at bounding box center [546, 164] width 42 height 42
click at [583, 93] on button "Asignar" at bounding box center [586, 95] width 73 height 24
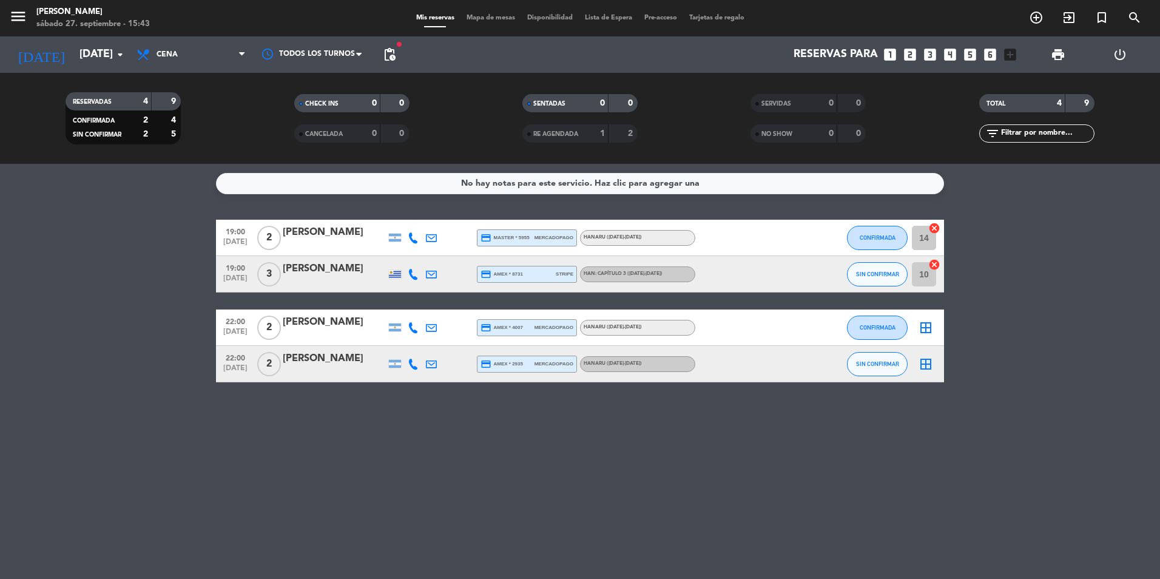
click at [930, 332] on icon "border_all" at bounding box center [925, 327] width 15 height 15
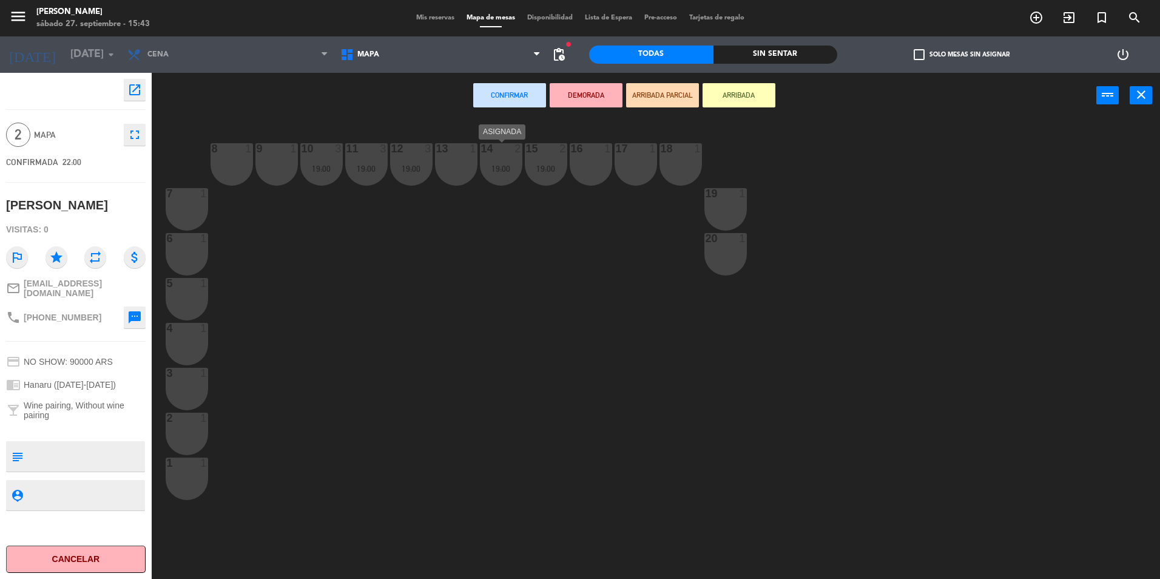
click at [513, 164] on div "19:00" at bounding box center [501, 168] width 42 height 8
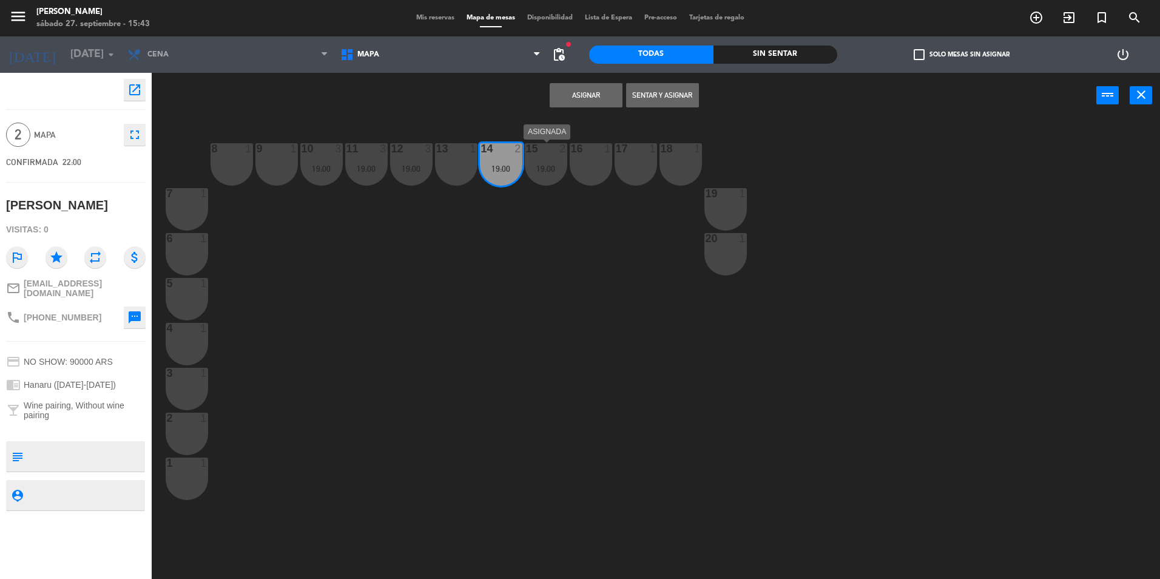
click at [550, 164] on div "19:00" at bounding box center [546, 168] width 42 height 8
click at [605, 158] on div "16 1" at bounding box center [591, 164] width 42 height 42
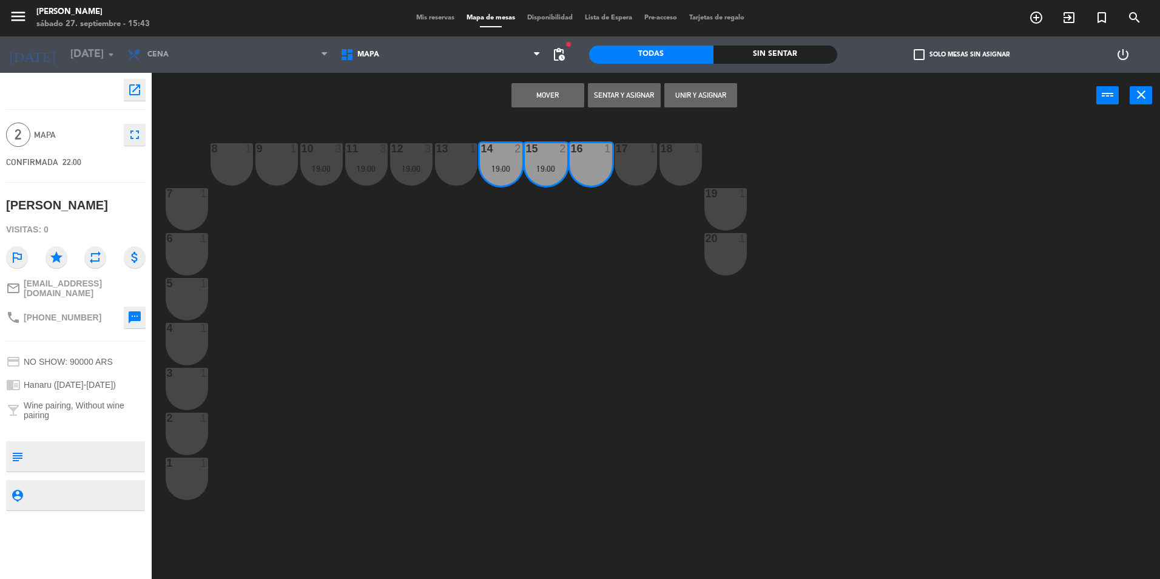
click at [588, 158] on div "16 1" at bounding box center [591, 164] width 42 height 42
click at [560, 152] on div "16" at bounding box center [570, 148] width 20 height 11
click at [514, 156] on div "14 2 19:00" at bounding box center [501, 164] width 42 height 42
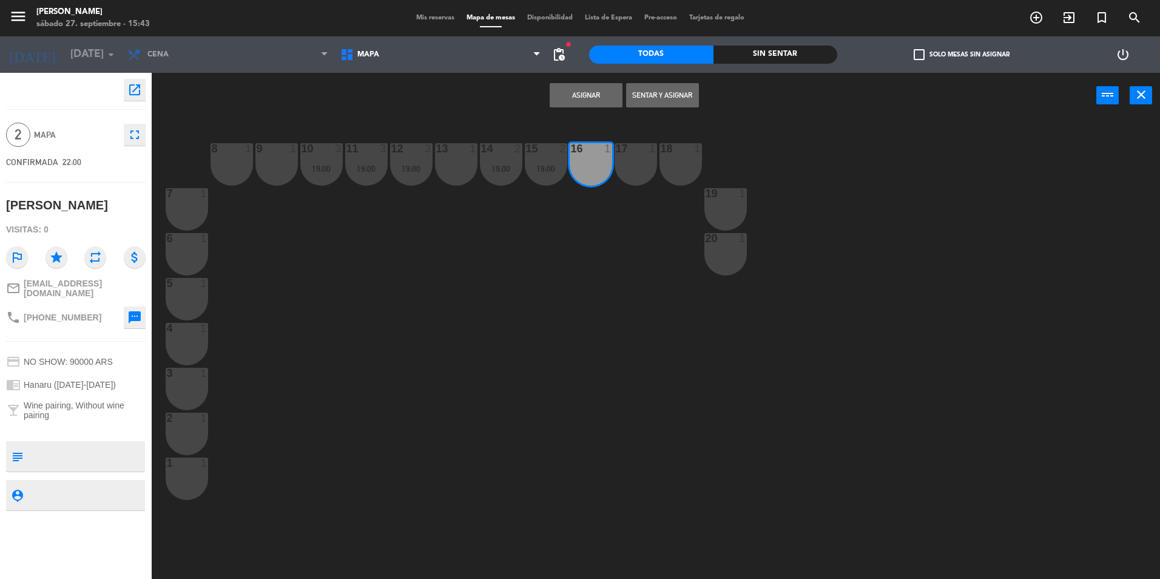
click at [596, 159] on div "16 1" at bounding box center [591, 164] width 42 height 42
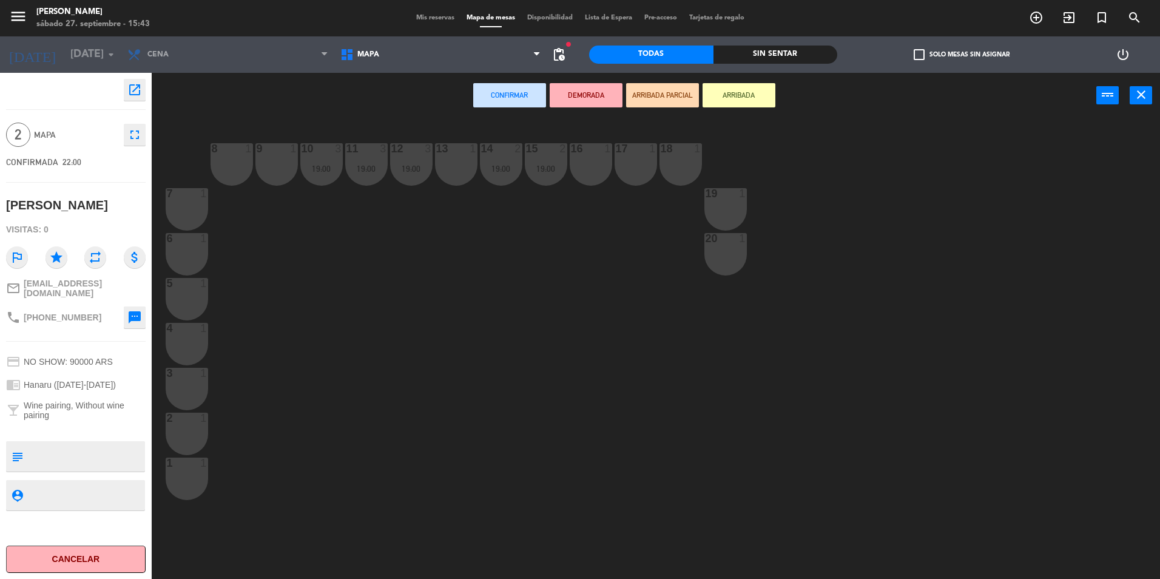
click at [638, 160] on div "17 1" at bounding box center [635, 164] width 42 height 42
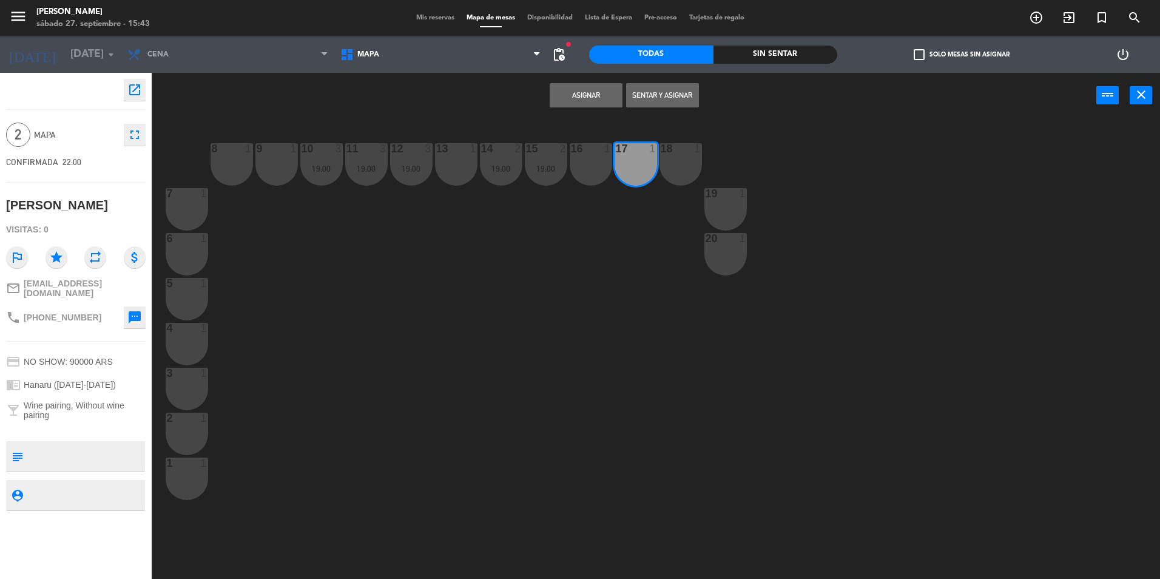
click at [634, 163] on div "17 1" at bounding box center [635, 164] width 42 height 42
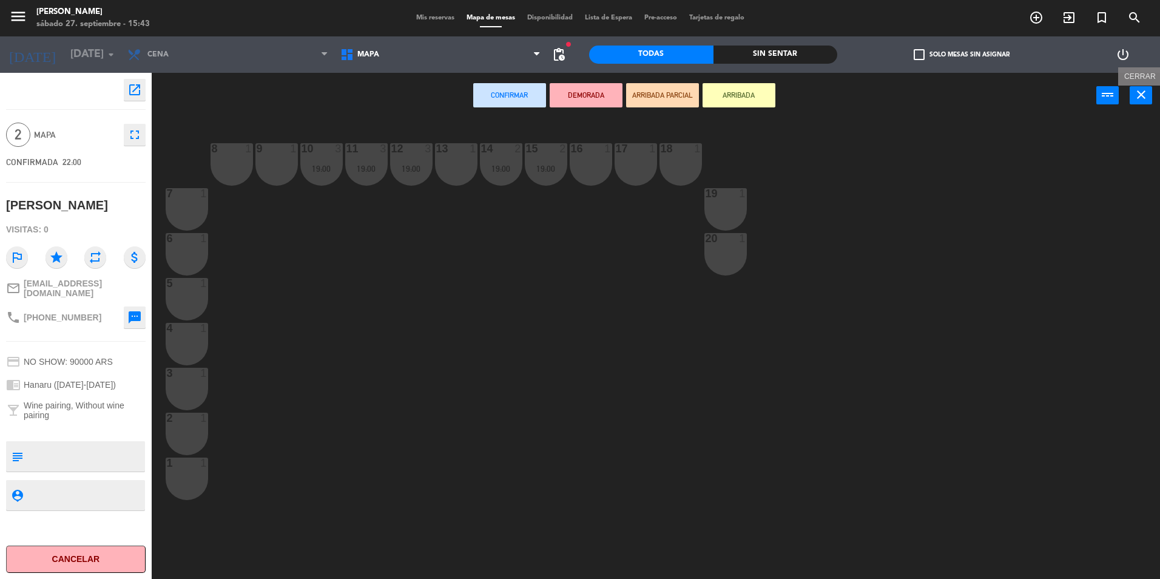
click at [1134, 91] on icon "close" at bounding box center [1141, 94] width 15 height 15
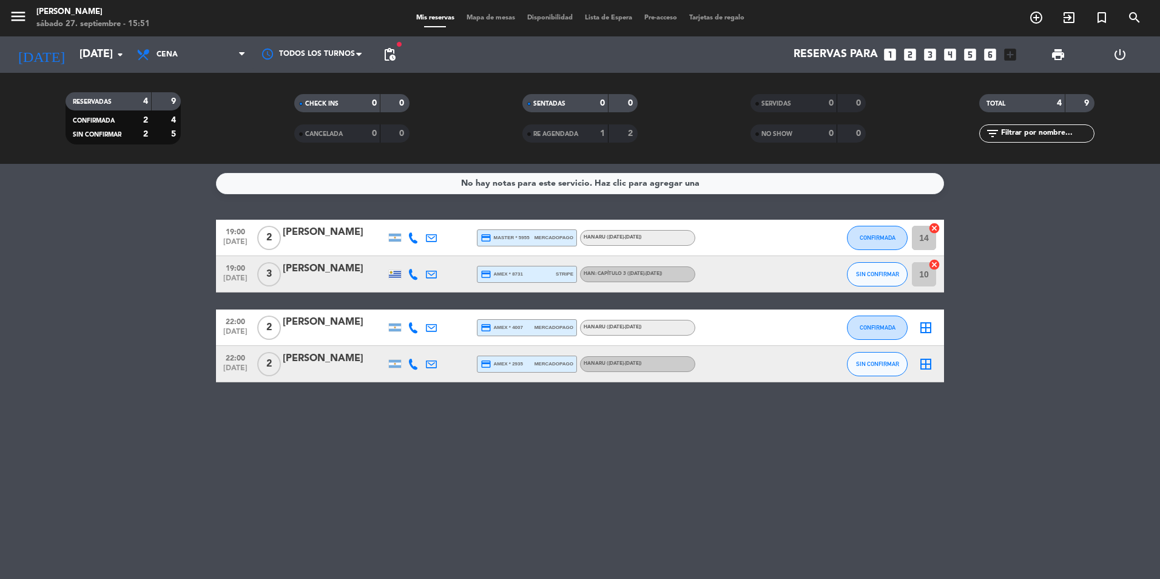
click at [1010, 349] on bookings-row "19:00 [DATE] 2 [PERSON_NAME] credit_card master * 5955 mercadopago Hanaru ([DAT…" at bounding box center [580, 301] width 1160 height 163
click at [33, 53] on icon "[DATE]" at bounding box center [41, 54] width 64 height 27
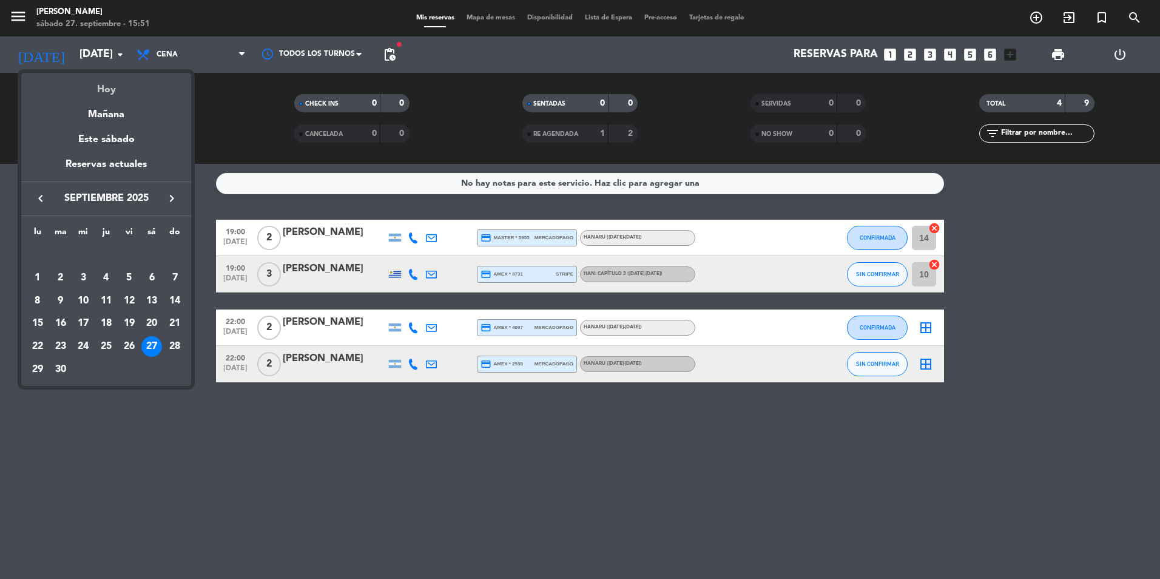
click at [107, 89] on div "Hoy" at bounding box center [106, 85] width 170 height 25
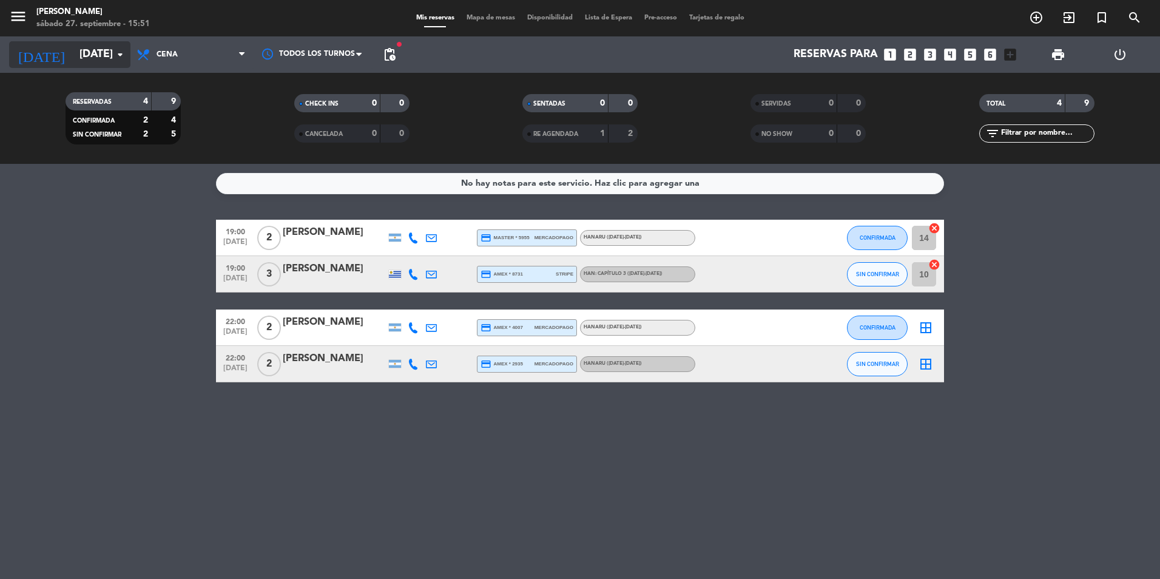
click at [92, 55] on input "[DATE]" at bounding box center [143, 54] width 141 height 24
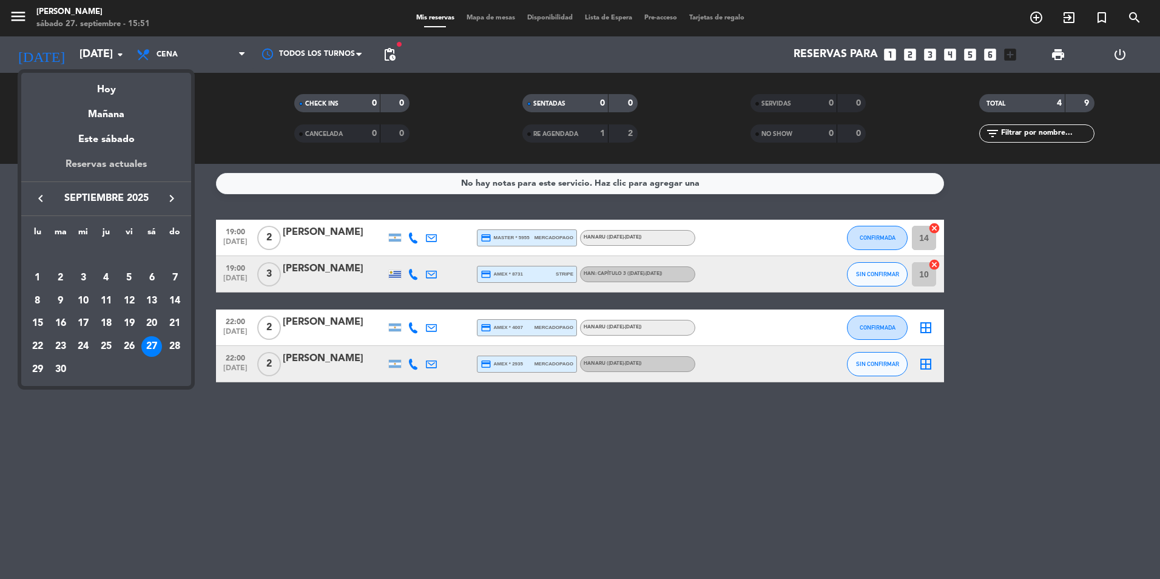
click at [111, 163] on div "Reservas actuales" at bounding box center [106, 168] width 170 height 25
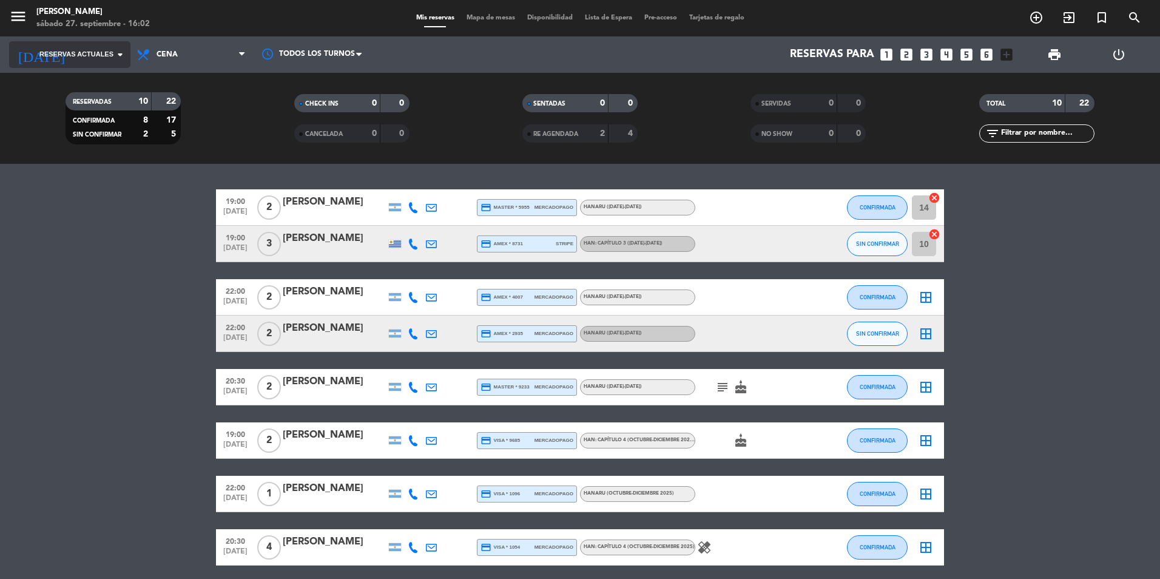
click at [112, 53] on span "Reservas actuales" at bounding box center [76, 54] width 74 height 11
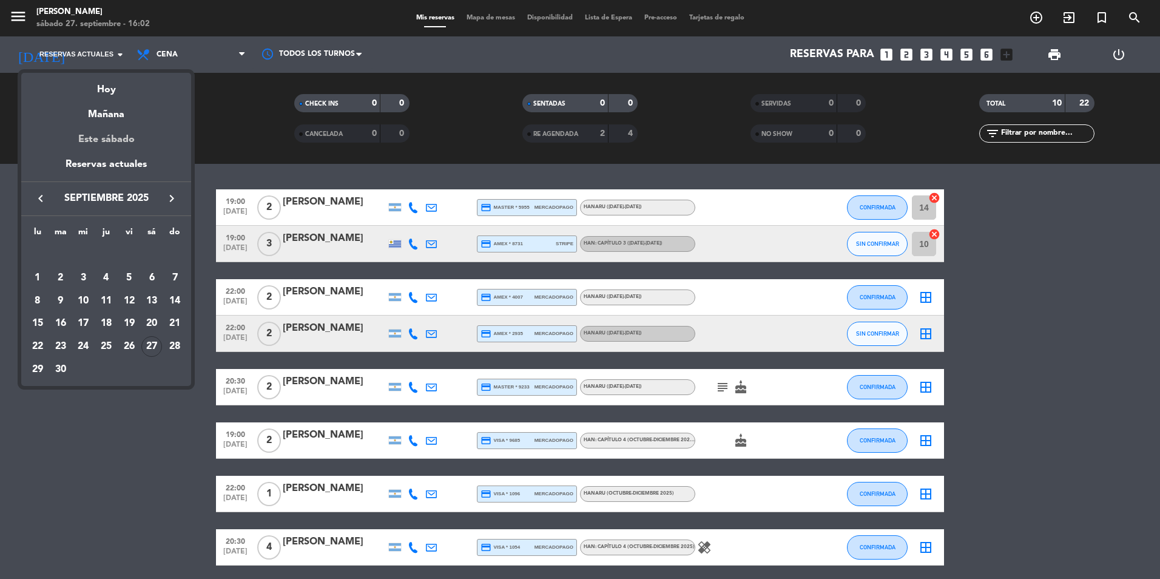
click at [138, 156] on div "Este sábado" at bounding box center [106, 140] width 170 height 34
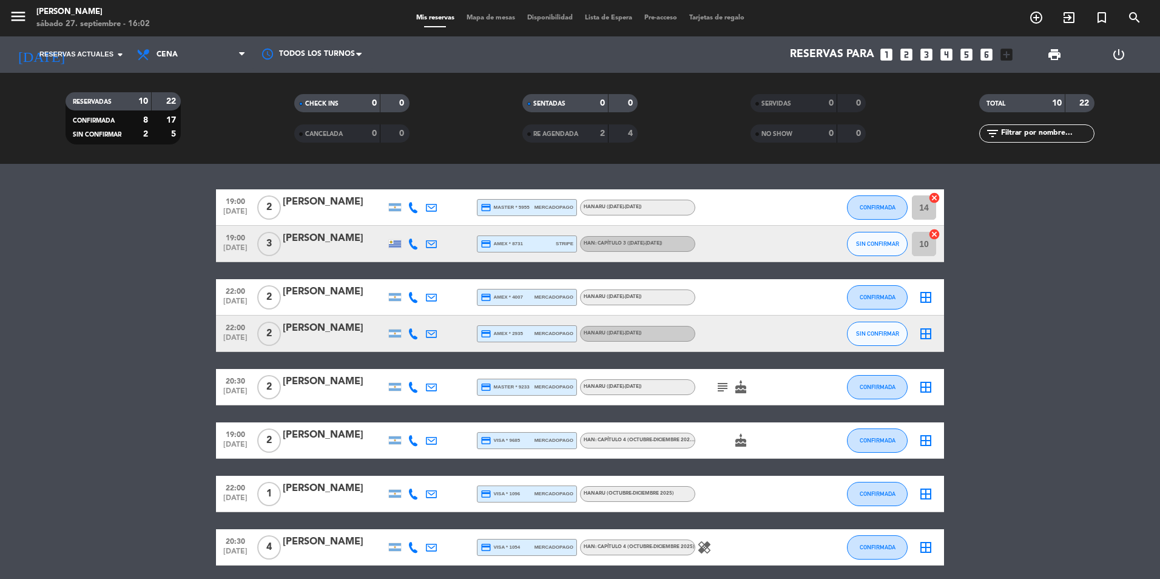
type input "[DATE]"
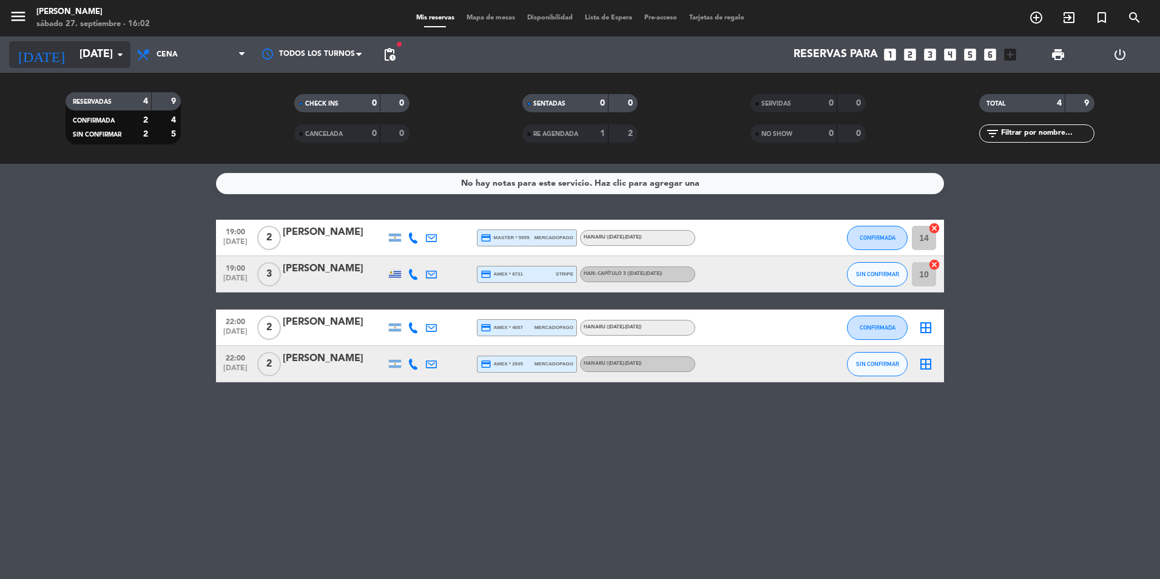
click at [103, 56] on input "[DATE]" at bounding box center [143, 54] width 141 height 24
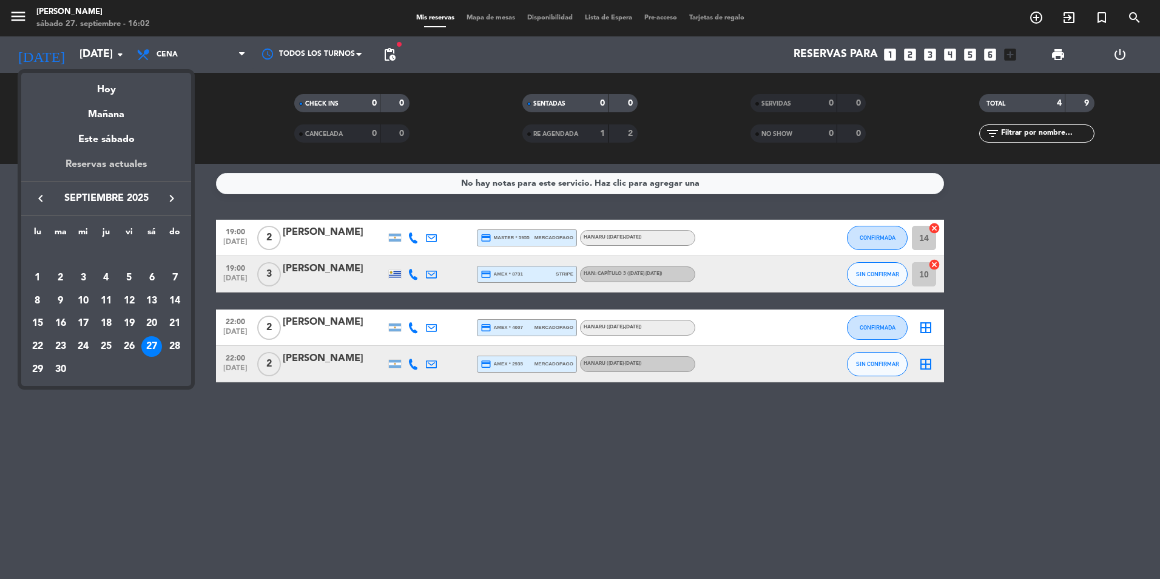
click at [122, 157] on div "Reservas actuales" at bounding box center [106, 168] width 170 height 25
